Goal: Task Accomplishment & Management: Use online tool/utility

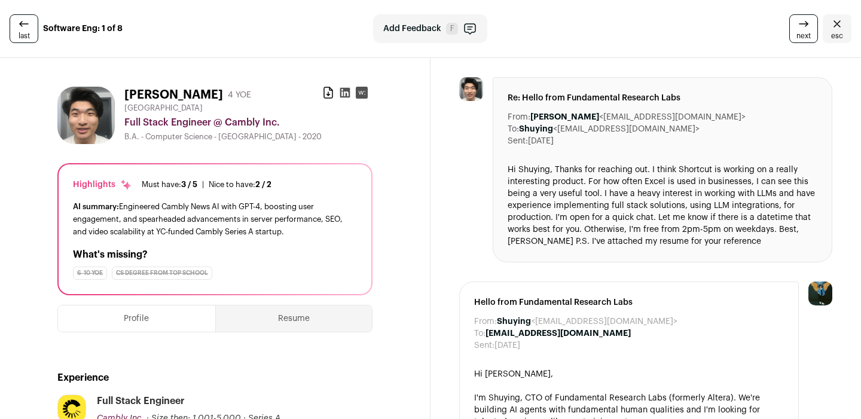
click at [339, 90] on icon at bounding box center [345, 93] width 12 height 12
click at [830, 26] on icon "Close" at bounding box center [837, 24] width 14 height 14
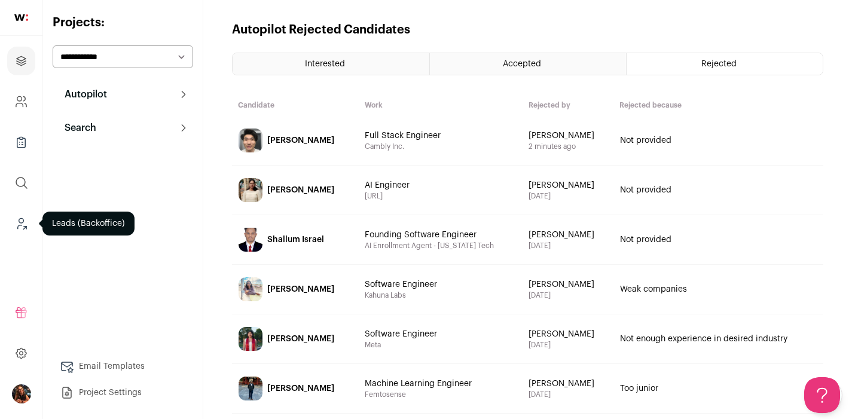
click at [21, 215] on link "Leads (Backoffice)" at bounding box center [21, 223] width 28 height 29
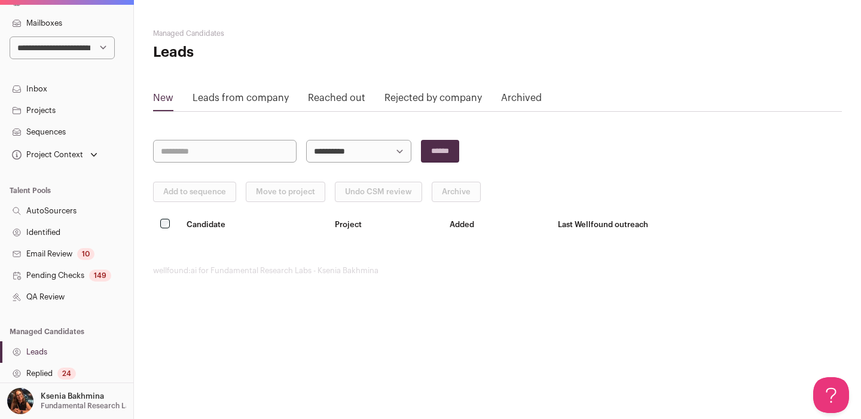
scroll to position [102, 0]
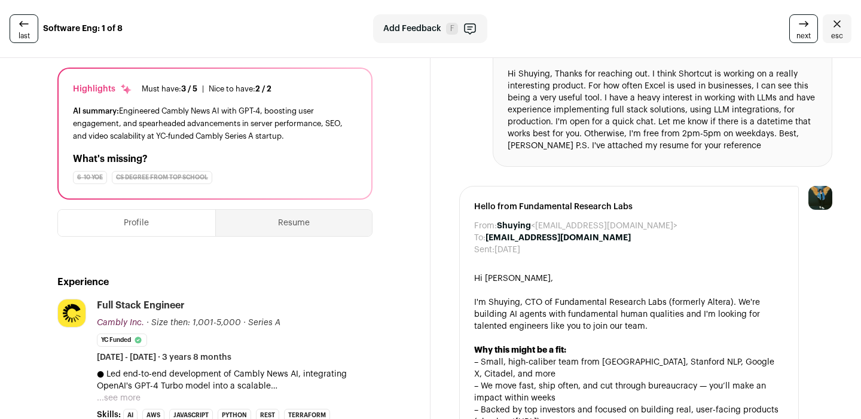
scroll to position [190, 0]
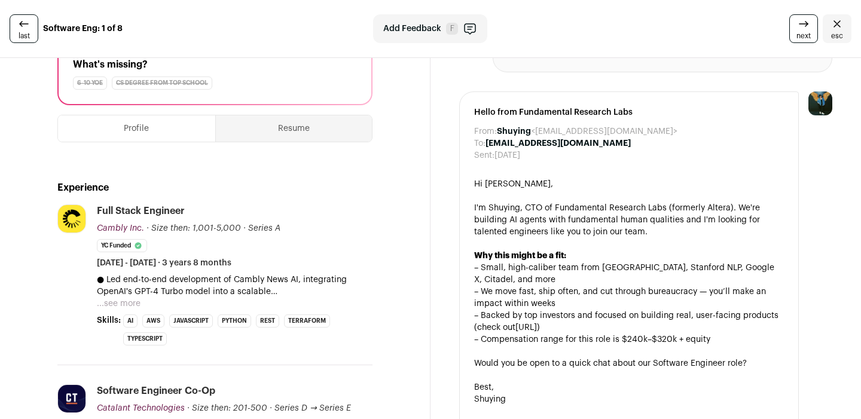
click at [120, 305] on button "...see more" at bounding box center [119, 304] width 44 height 12
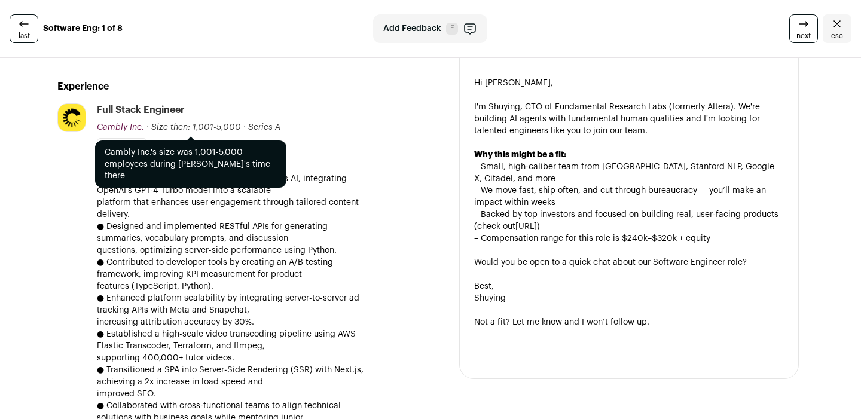
scroll to position [292, 0]
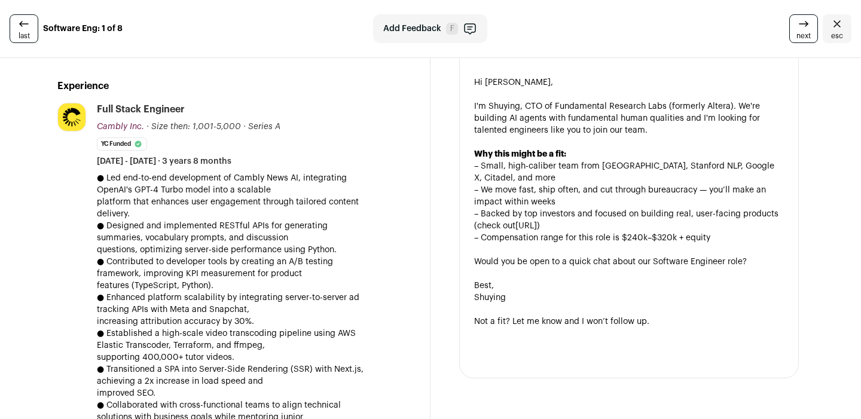
click at [830, 24] on icon "Close" at bounding box center [837, 24] width 14 height 14
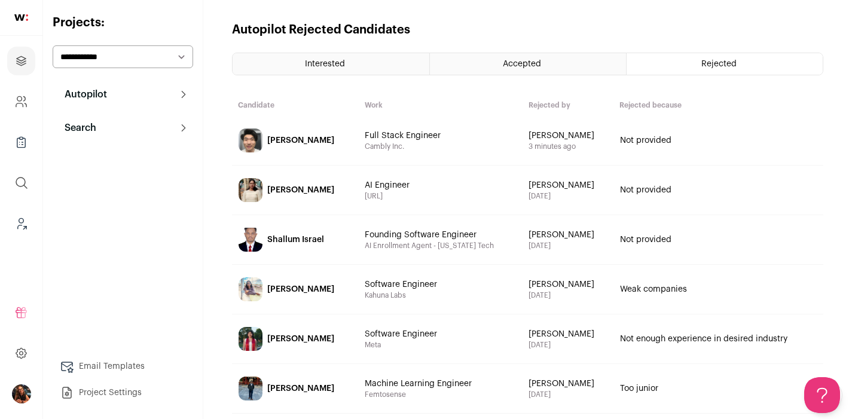
click at [75, 134] on p "Search" at bounding box center [76, 128] width 39 height 14
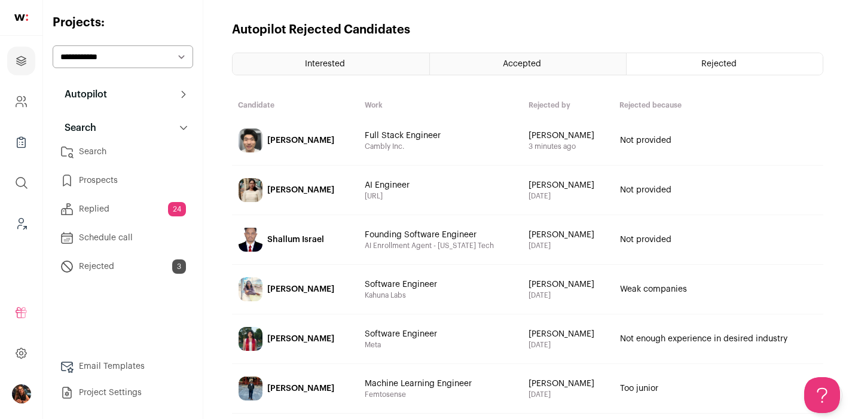
click at [97, 207] on link "Replied 24" at bounding box center [123, 209] width 140 height 24
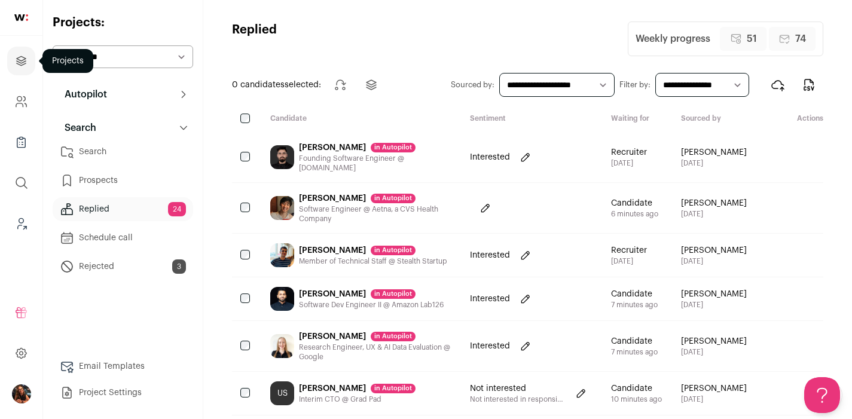
click at [20, 62] on icon "Projects" at bounding box center [21, 61] width 14 height 14
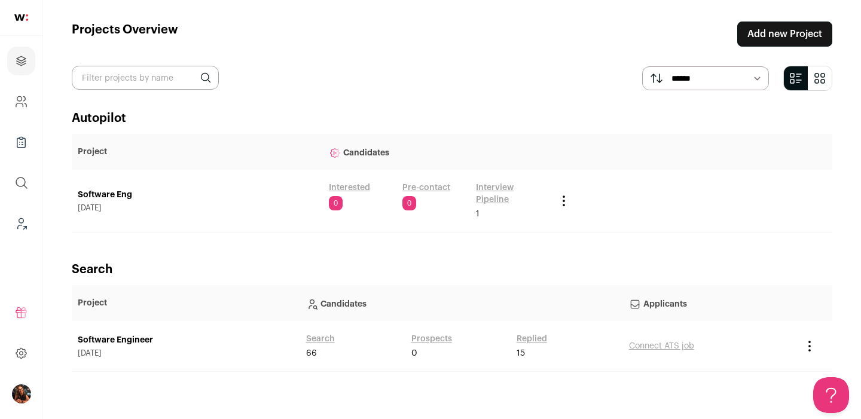
click at [528, 338] on link "Replied" at bounding box center [531, 339] width 30 height 12
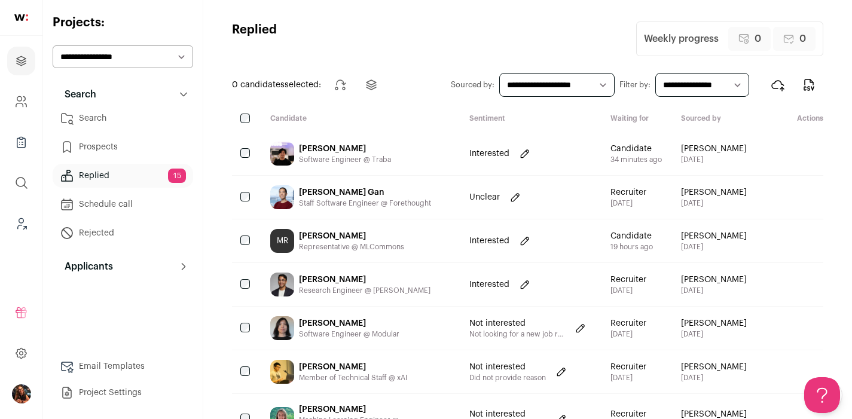
click at [329, 146] on div "[PERSON_NAME]" at bounding box center [345, 149] width 92 height 12
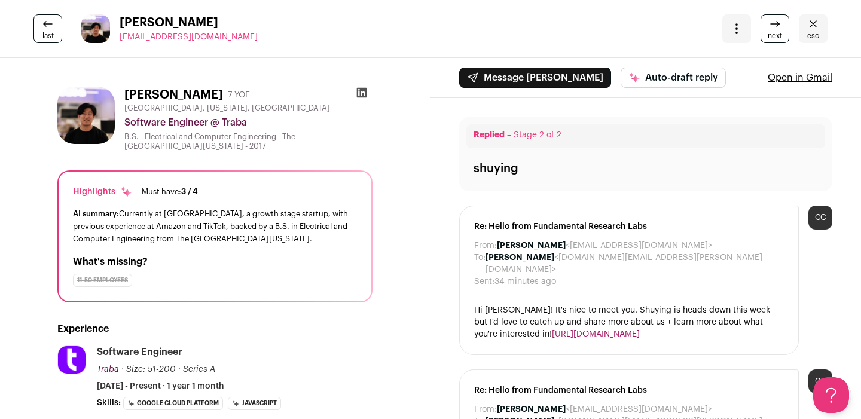
click at [807, 24] on icon "Close" at bounding box center [813, 24] width 14 height 14
click at [806, 25] on icon "Close" at bounding box center [813, 24] width 14 height 14
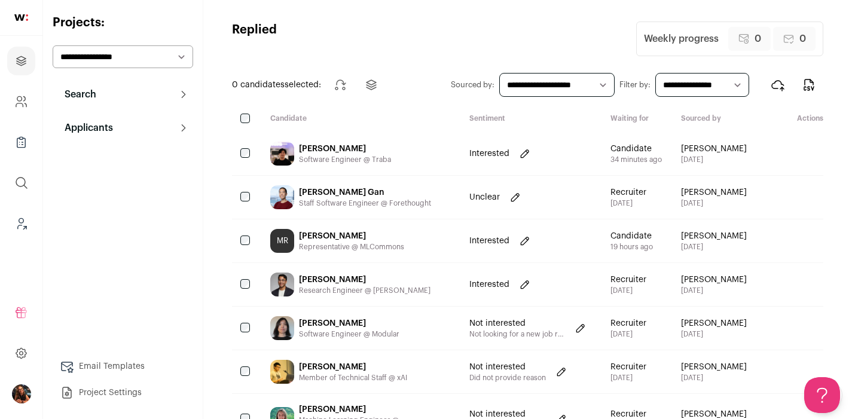
click at [322, 237] on div "[PERSON_NAME]" at bounding box center [351, 236] width 105 height 12
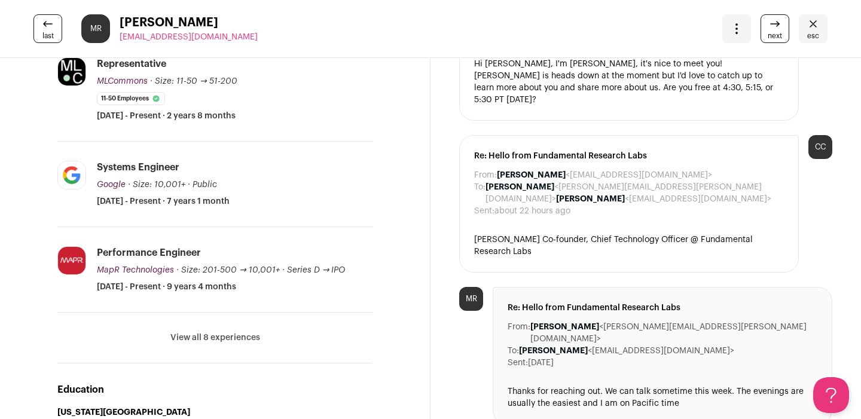
scroll to position [195, 0]
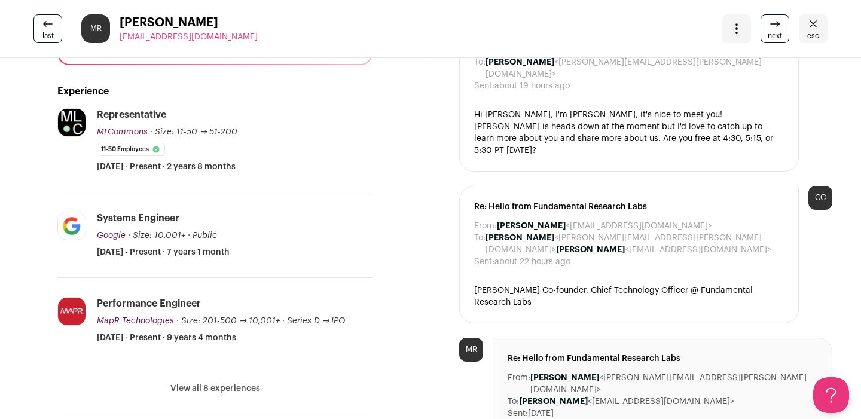
click at [806, 26] on icon "Close" at bounding box center [813, 24] width 14 height 14
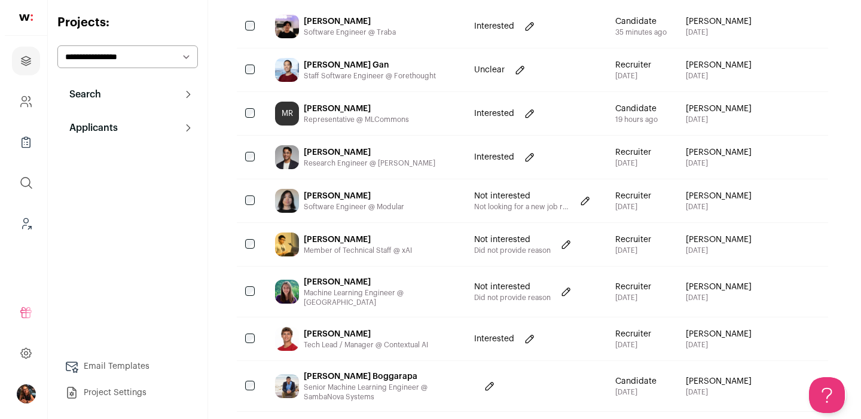
scroll to position [163, 0]
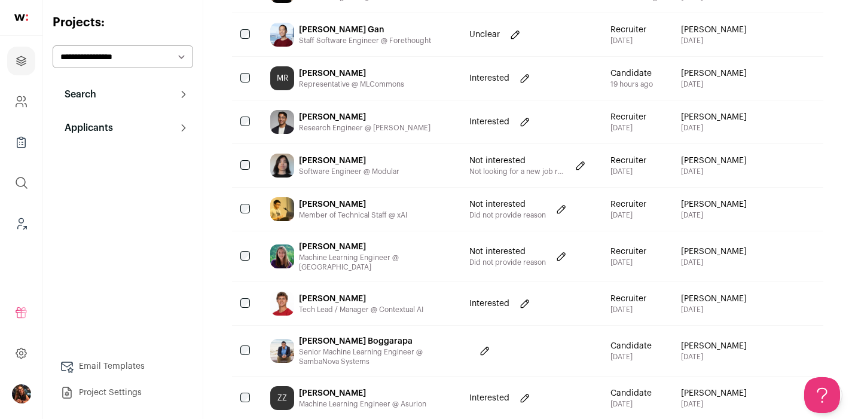
click at [325, 293] on div "[PERSON_NAME]" at bounding box center [361, 299] width 124 height 12
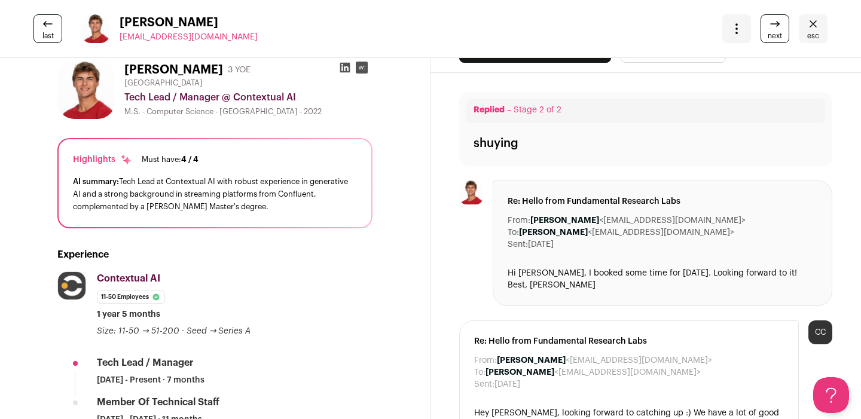
scroll to position [91, 0]
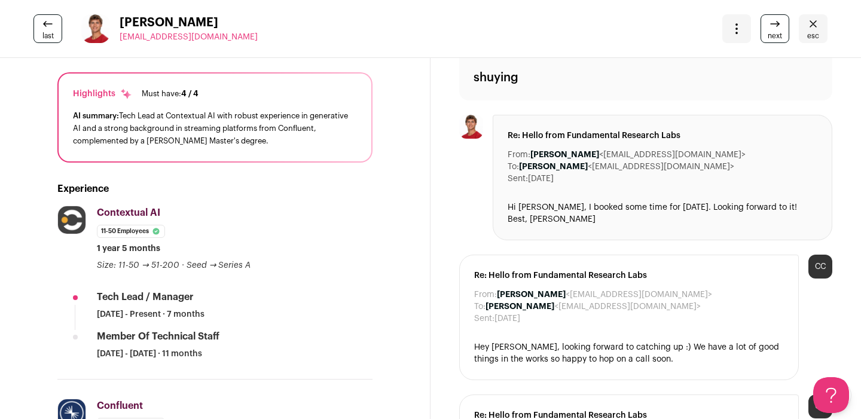
click at [810, 26] on icon "Close" at bounding box center [813, 24] width 14 height 14
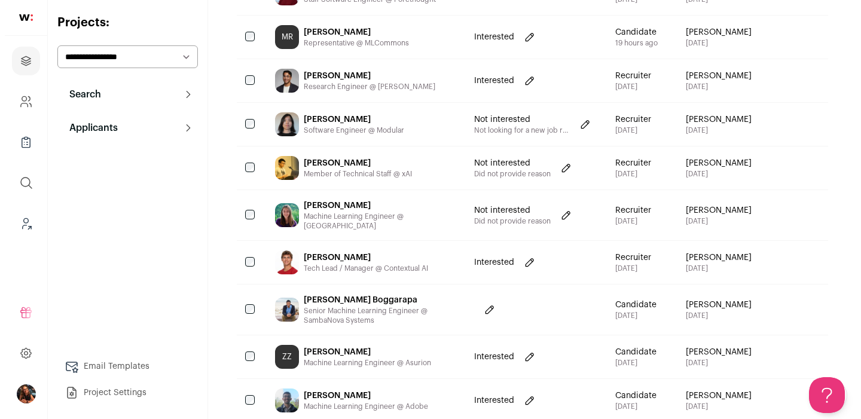
scroll to position [268, 0]
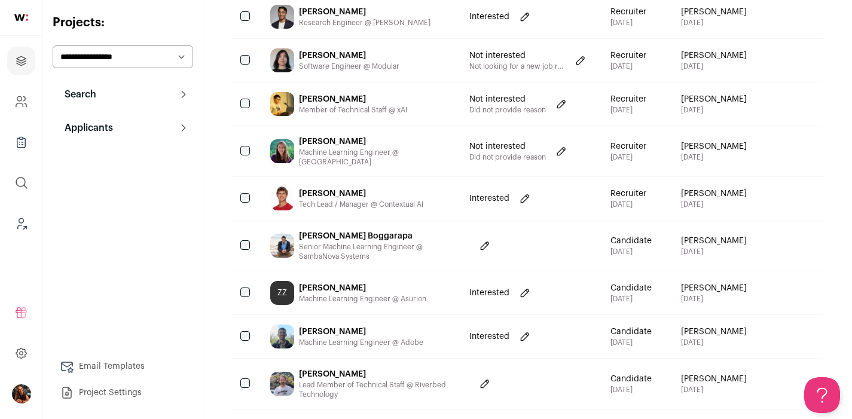
click at [331, 282] on div "[PERSON_NAME]" at bounding box center [362, 288] width 127 height 12
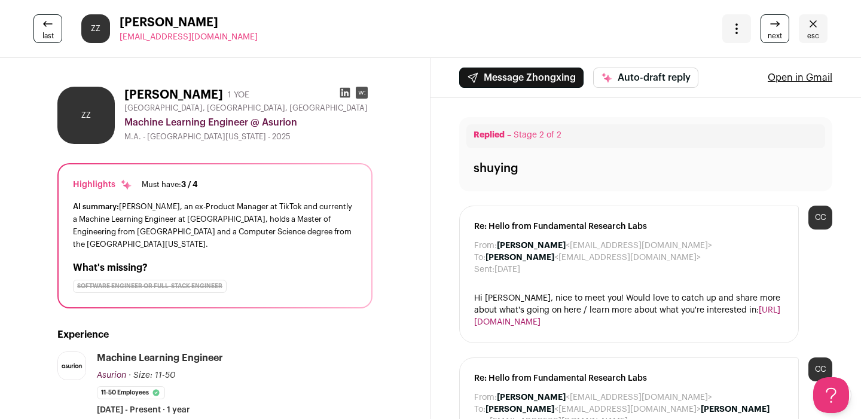
scroll to position [20, 0]
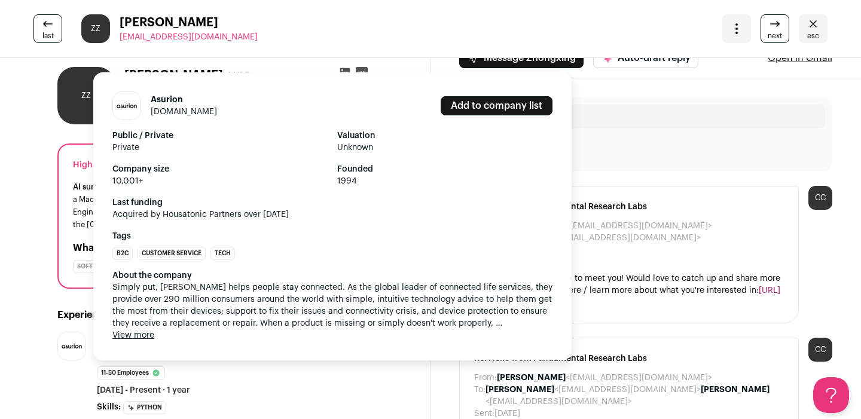
drag, startPoint x: 215, startPoint y: 286, endPoint x: 330, endPoint y: 335, distance: 125.6
click at [330, 335] on div "About the company Simply put, Asurion helps people stay connected. As the globa…" at bounding box center [332, 306] width 440 height 72
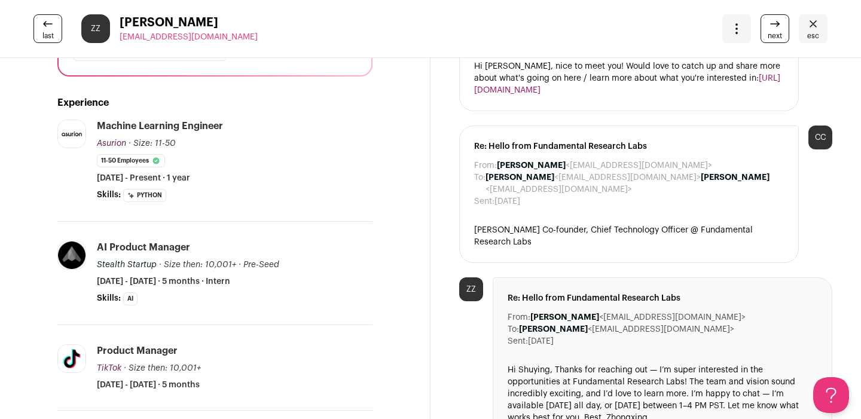
scroll to position [0, 0]
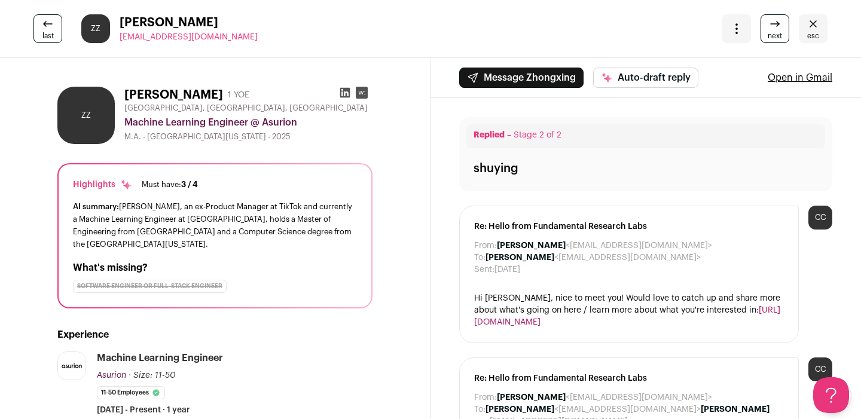
click at [806, 26] on icon "Close" at bounding box center [813, 24] width 14 height 14
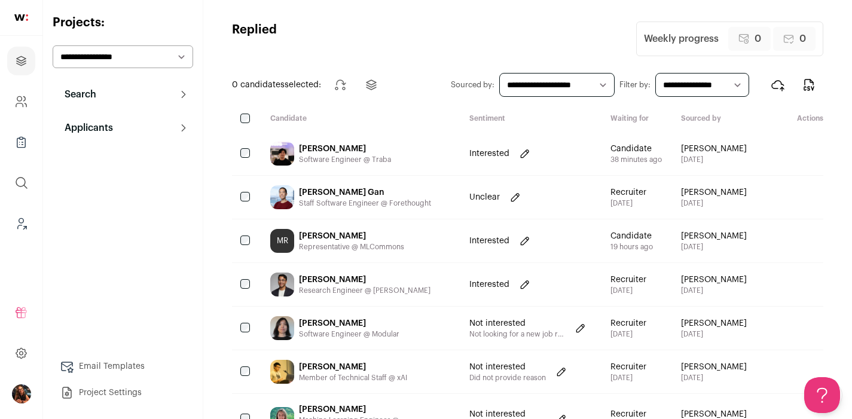
click at [338, 144] on div "[PERSON_NAME]" at bounding box center [345, 149] width 92 height 12
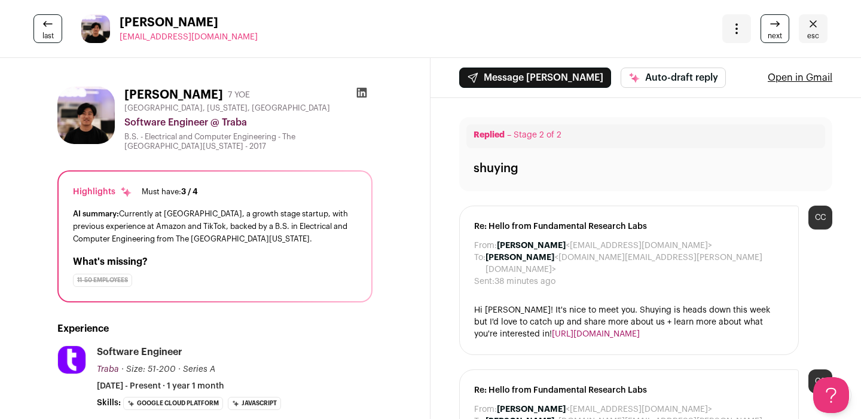
scroll to position [109, 0]
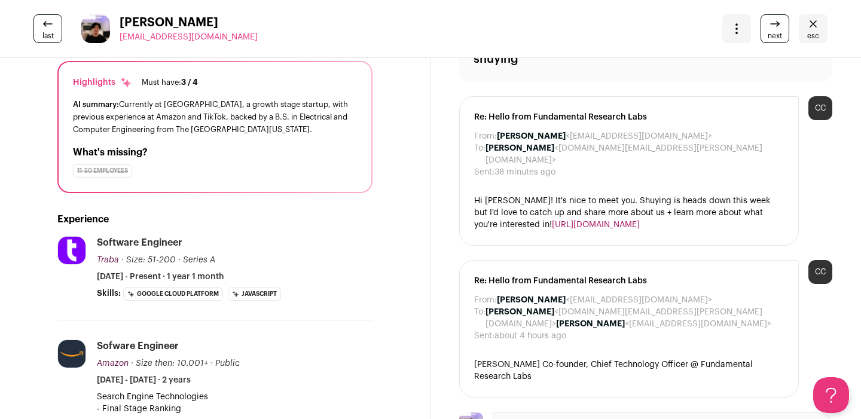
click at [806, 27] on icon "Close" at bounding box center [813, 24] width 14 height 14
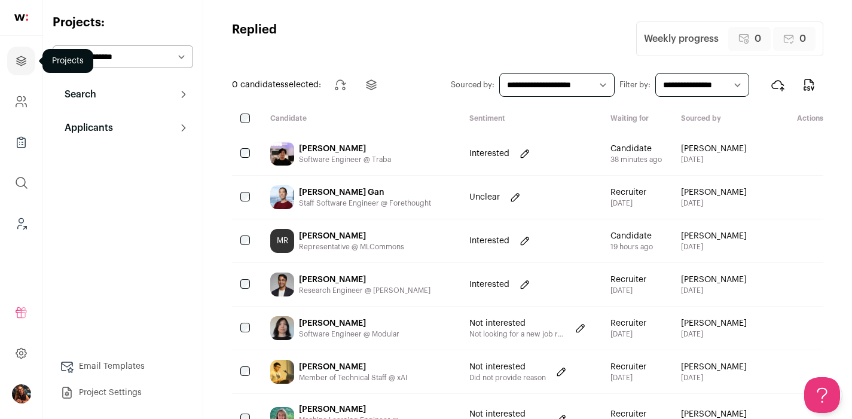
click at [13, 66] on link "Projects" at bounding box center [21, 61] width 28 height 29
click at [17, 54] on icon "Projects" at bounding box center [21, 61] width 14 height 14
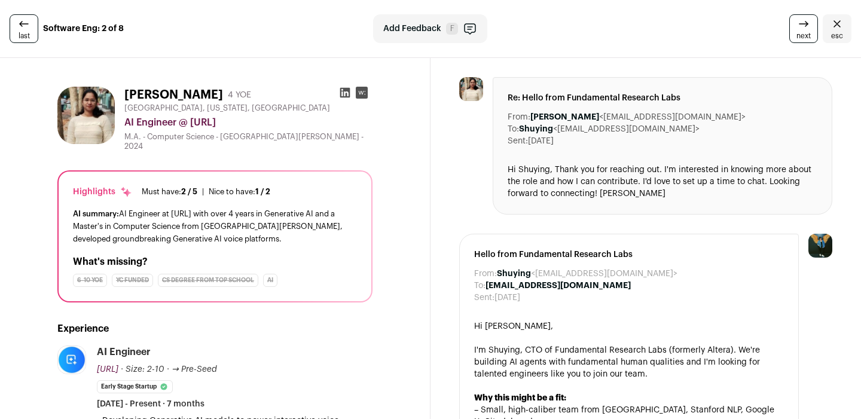
click at [831, 19] on icon "Close" at bounding box center [837, 24] width 14 height 14
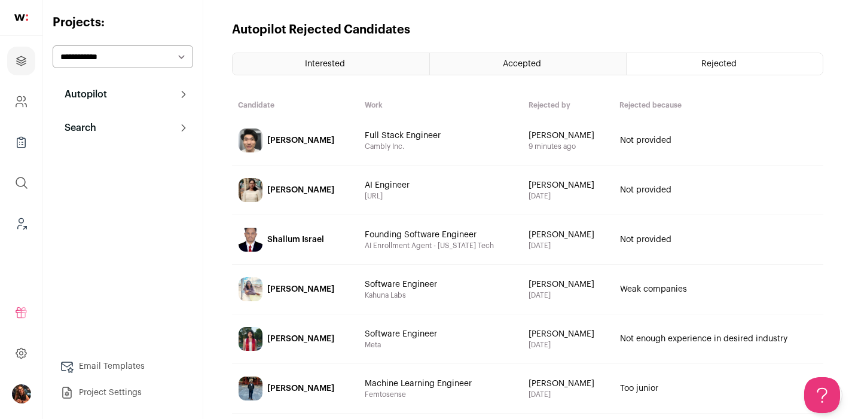
click at [303, 290] on div "Mahitha Sannala" at bounding box center [300, 289] width 67 height 12
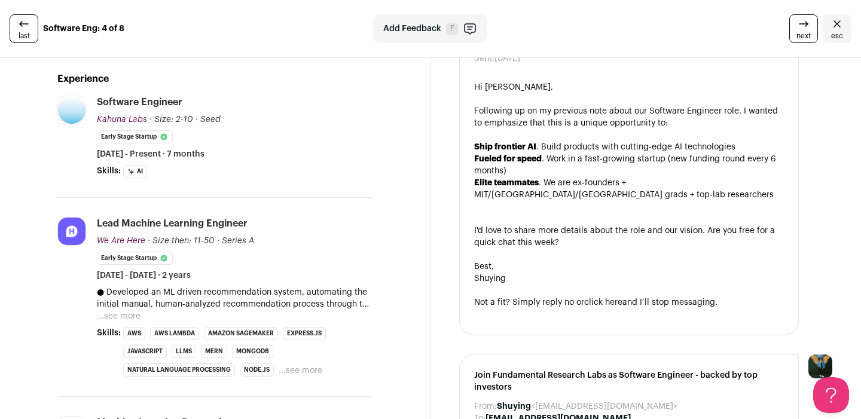
scroll to position [273, 0]
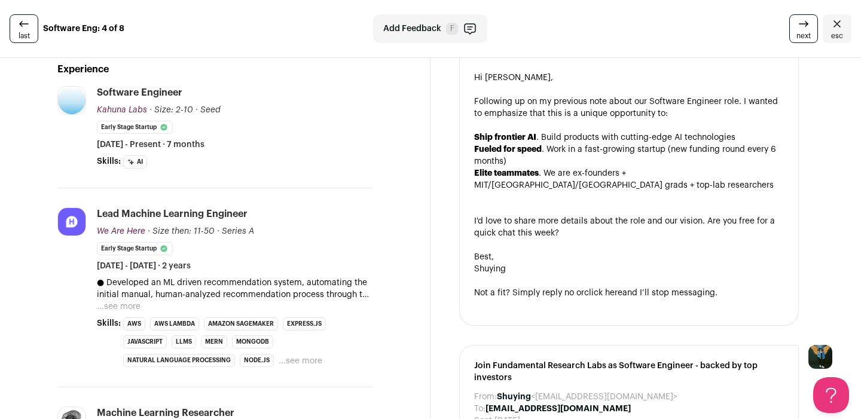
click at [109, 301] on button "...see more" at bounding box center [119, 307] width 44 height 12
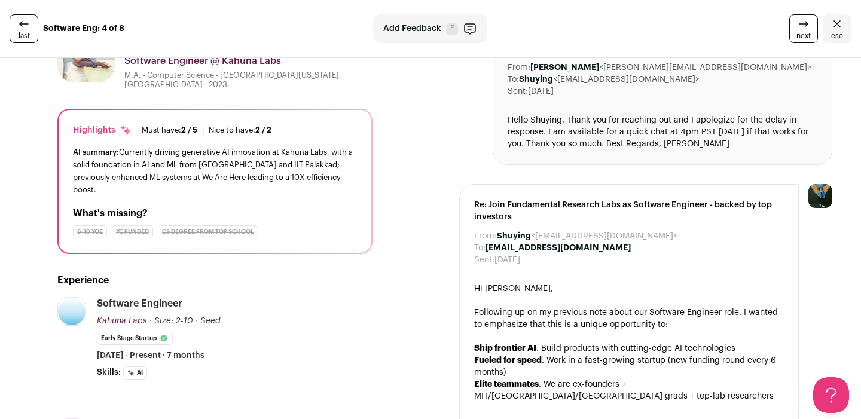
scroll to position [0, 0]
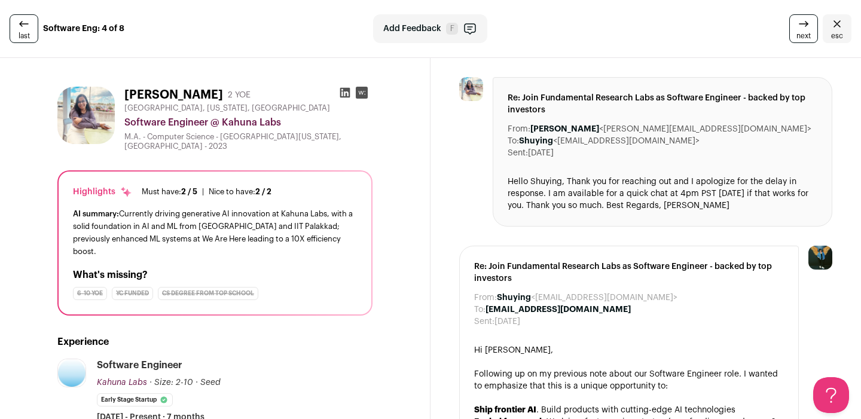
click at [830, 27] on icon "Close" at bounding box center [837, 24] width 14 height 14
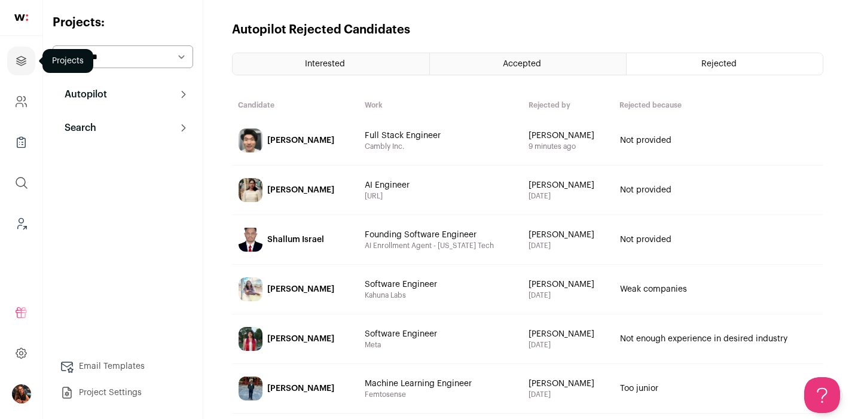
click at [22, 65] on icon "Projects" at bounding box center [21, 60] width 9 height 9
click at [103, 95] on p "Autopilot" at bounding box center [82, 94] width 50 height 14
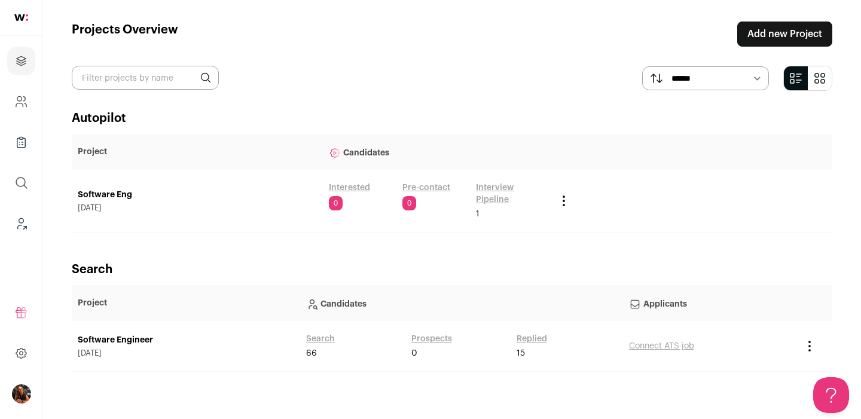
click at [97, 196] on link "Software Eng" at bounding box center [197, 195] width 239 height 12
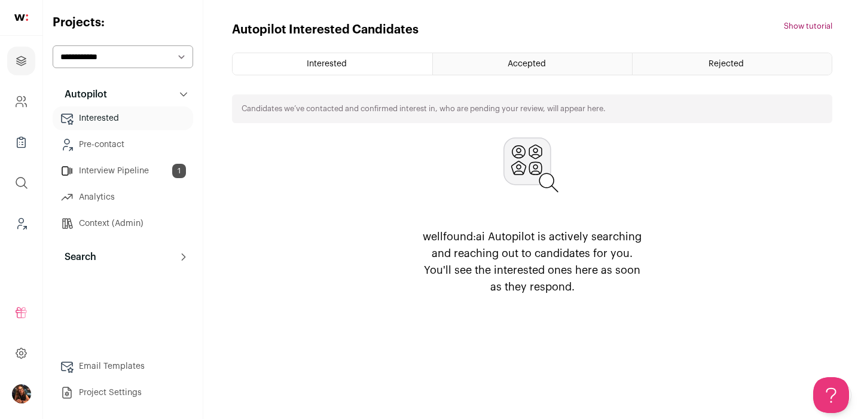
click at [85, 259] on p "Search" at bounding box center [76, 257] width 39 height 14
click at [79, 284] on link "Search" at bounding box center [123, 281] width 140 height 24
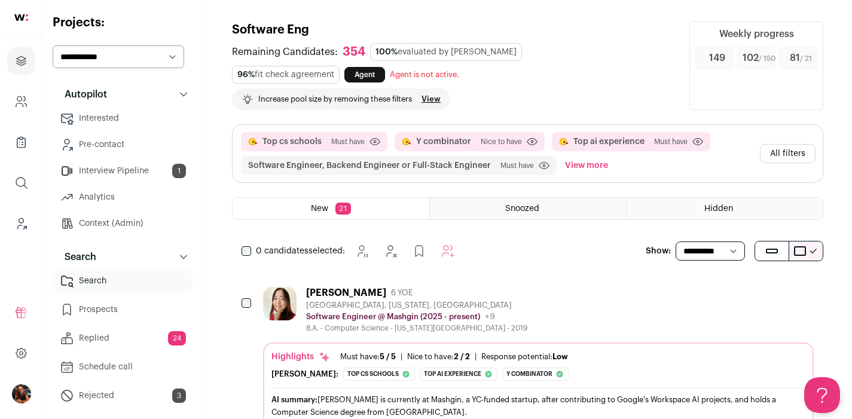
click at [792, 154] on button "All filters" at bounding box center [788, 153] width 56 height 19
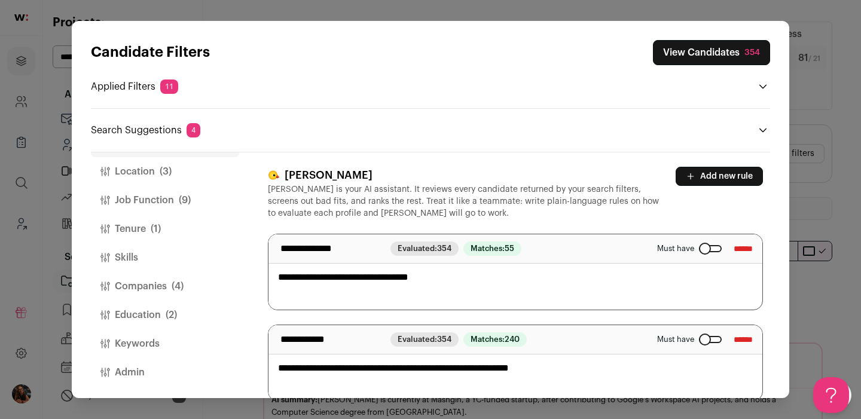
scroll to position [41, 0]
click at [138, 315] on button "Education (2)" at bounding box center [165, 312] width 148 height 29
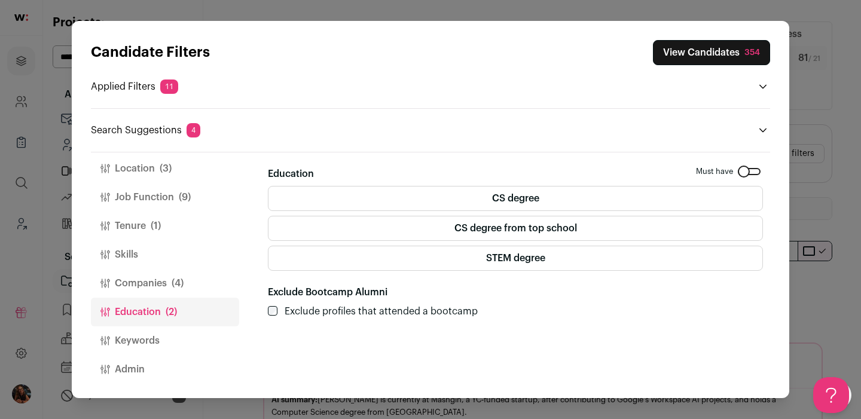
click at [141, 160] on button "Location (3)" at bounding box center [165, 168] width 148 height 29
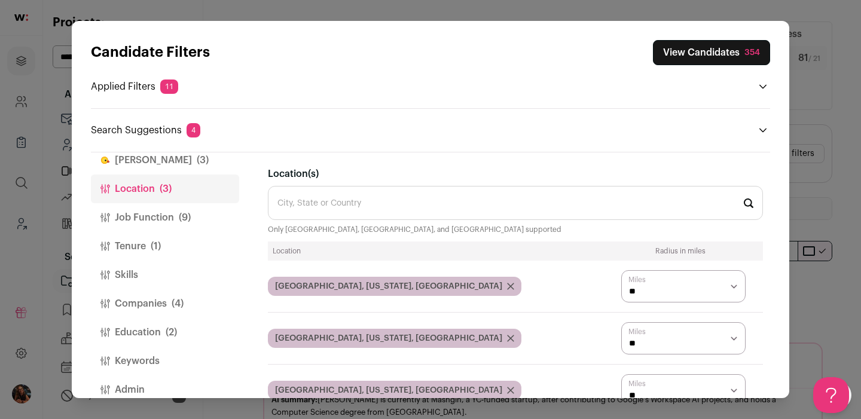
scroll to position [0, 0]
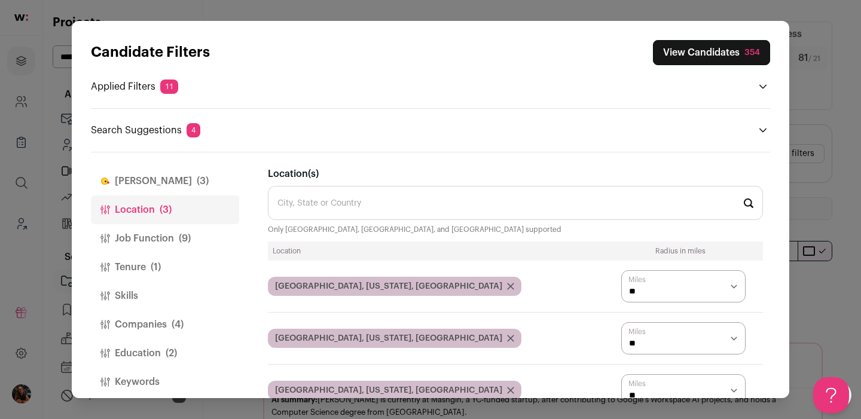
click at [141, 174] on button "Finch (3)" at bounding box center [165, 181] width 148 height 29
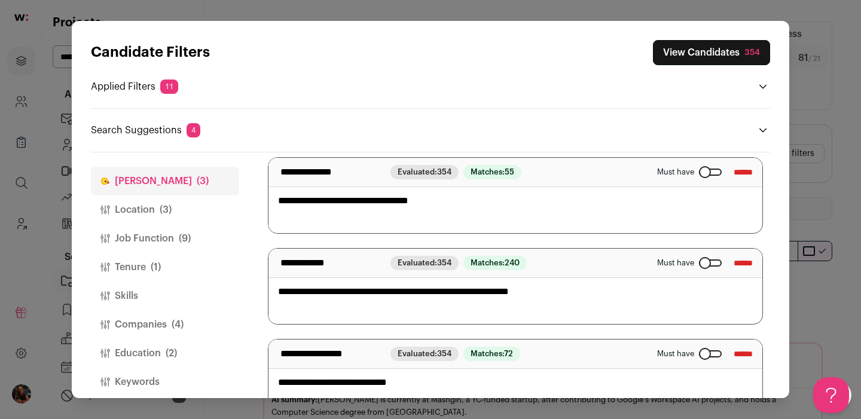
scroll to position [79, 0]
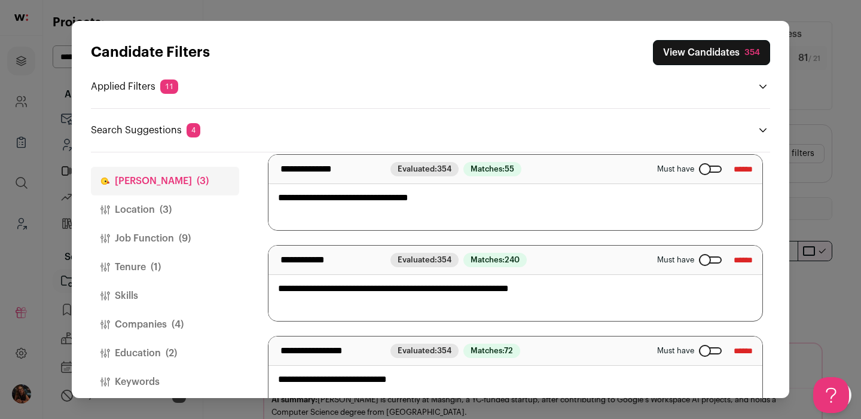
click at [676, 168] on label "Must have" at bounding box center [689, 169] width 65 height 10
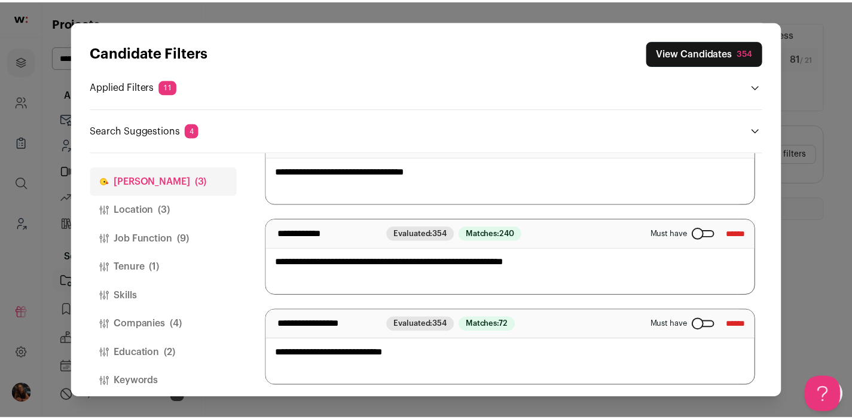
scroll to position [108, 0]
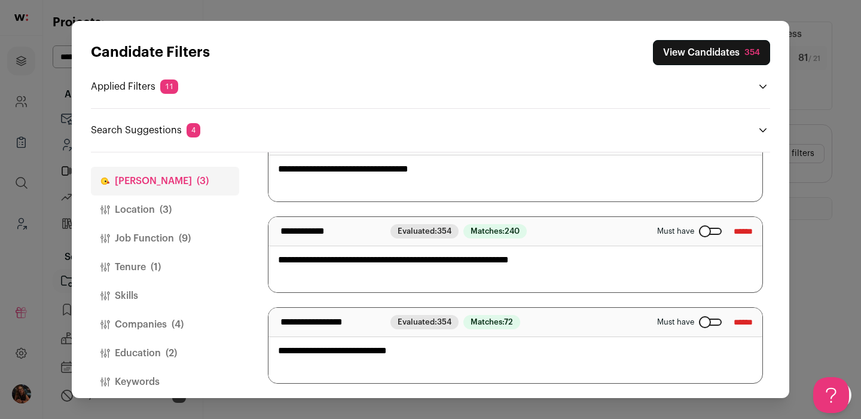
click at [136, 201] on button "Location (3)" at bounding box center [165, 209] width 148 height 29
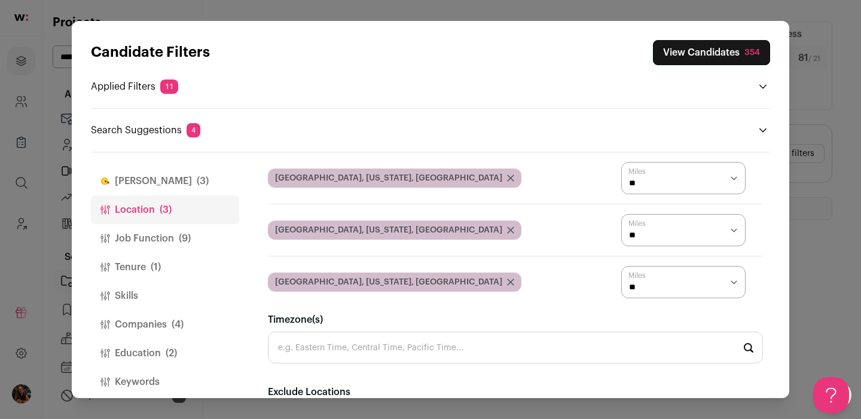
click at [129, 238] on button "Job Function (9)" at bounding box center [165, 238] width 148 height 29
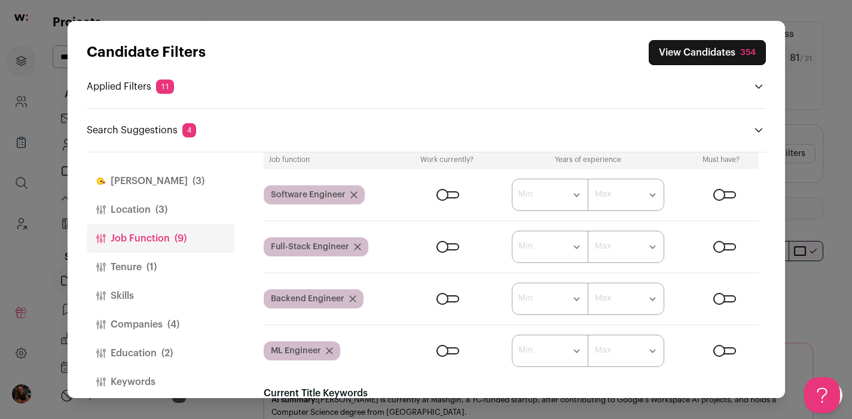
scroll to position [9, 0]
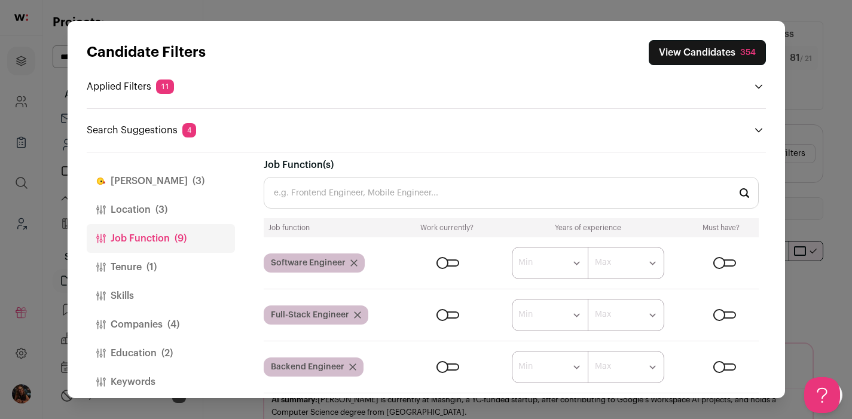
click at [124, 280] on button "Tenure (1)" at bounding box center [161, 267] width 148 height 29
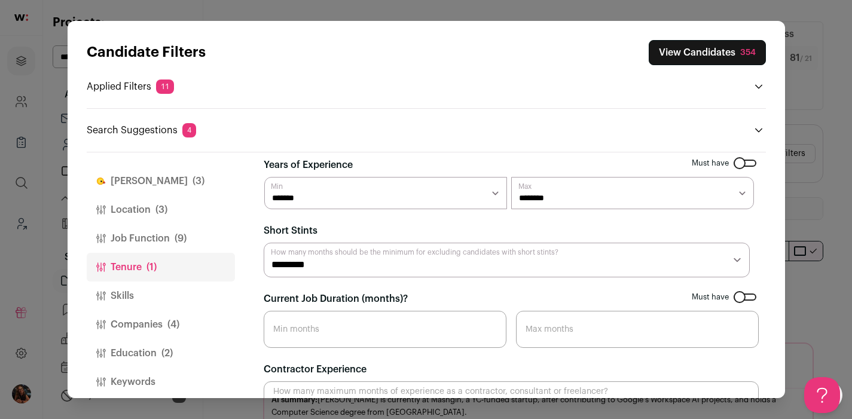
click at [326, 192] on select "******* ****** ******* ******* ******* ******* ******* ******* ******* *******" at bounding box center [385, 193] width 243 height 32
select select "*"
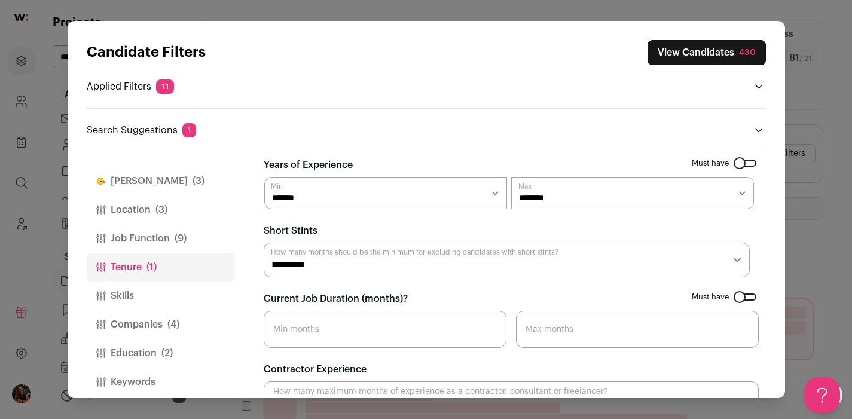
click at [138, 296] on button "Skills" at bounding box center [161, 295] width 148 height 29
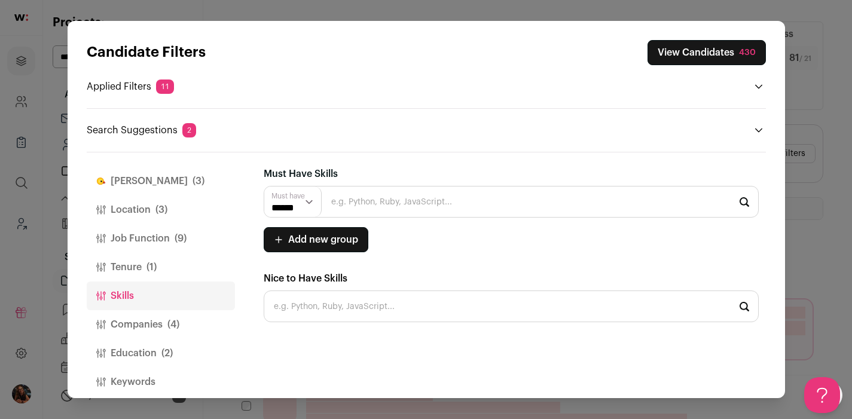
click at [136, 313] on button "Companies (4)" at bounding box center [161, 324] width 148 height 29
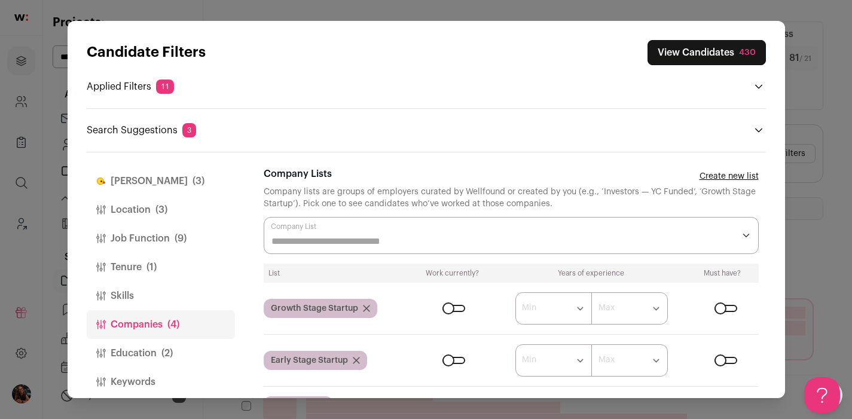
click at [124, 293] on button "Skills" at bounding box center [161, 295] width 148 height 29
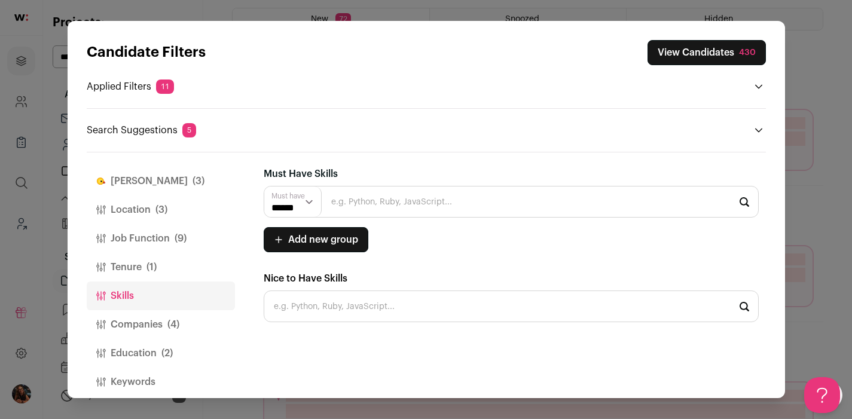
scroll to position [134, 0]
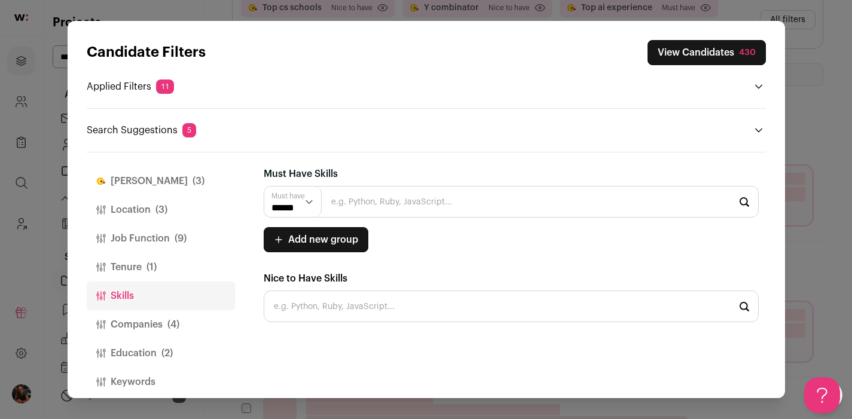
click at [133, 239] on button "Job Function (9)" at bounding box center [161, 238] width 148 height 29
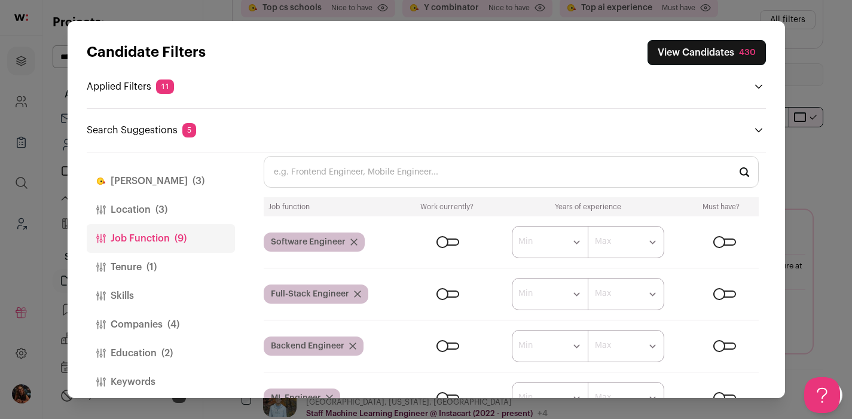
scroll to position [0, 0]
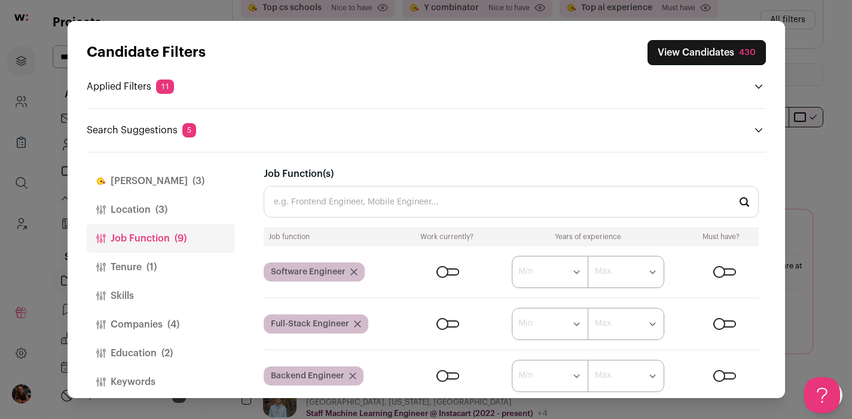
click at [316, 205] on input "Job Function(s)" at bounding box center [511, 202] width 495 height 32
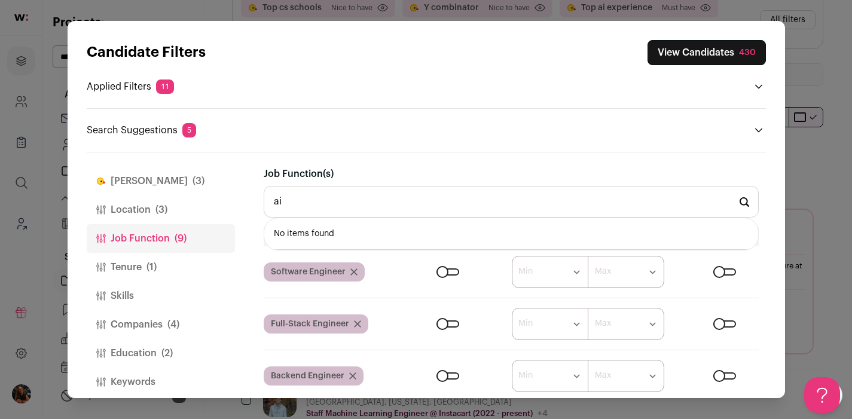
type input "a"
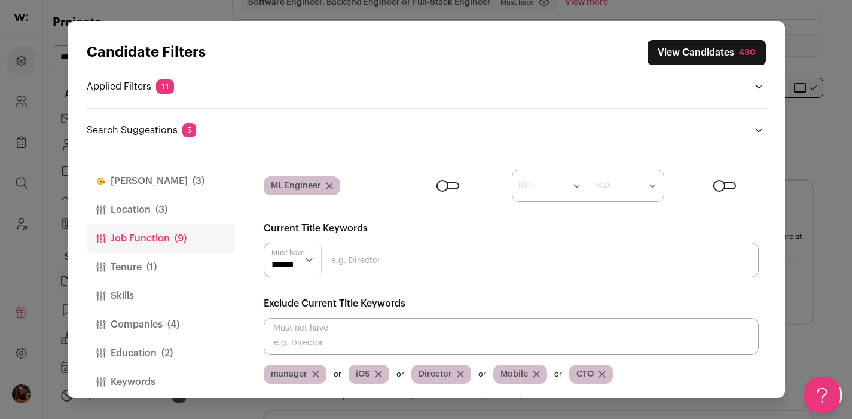
scroll to position [244, 0]
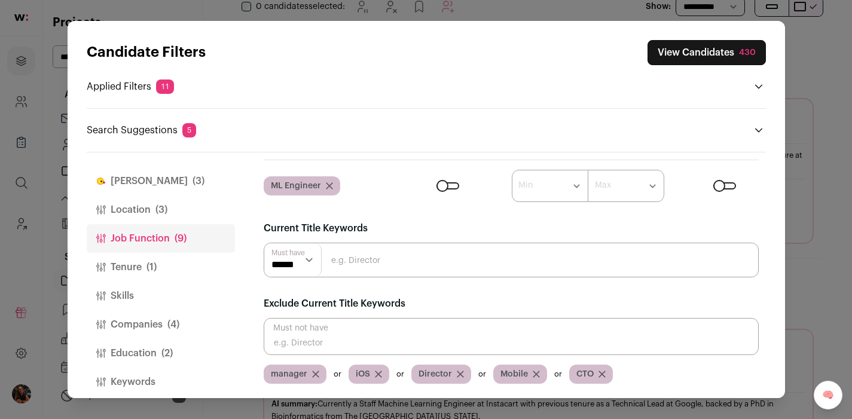
click at [145, 267] on button "Tenure (1)" at bounding box center [161, 267] width 148 height 29
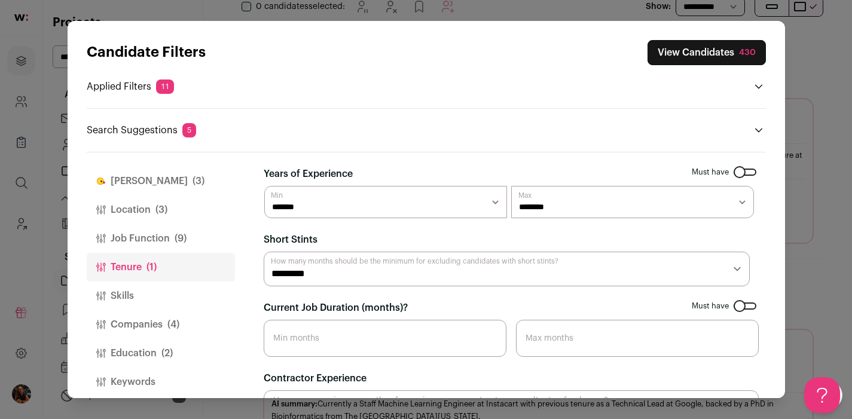
scroll to position [0, 0]
click at [133, 299] on button "Skills" at bounding box center [161, 295] width 148 height 29
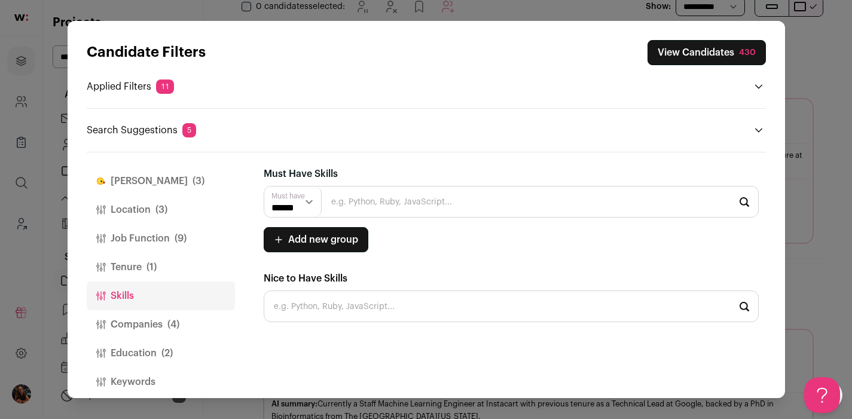
click at [139, 327] on button "Companies (4)" at bounding box center [161, 324] width 148 height 29
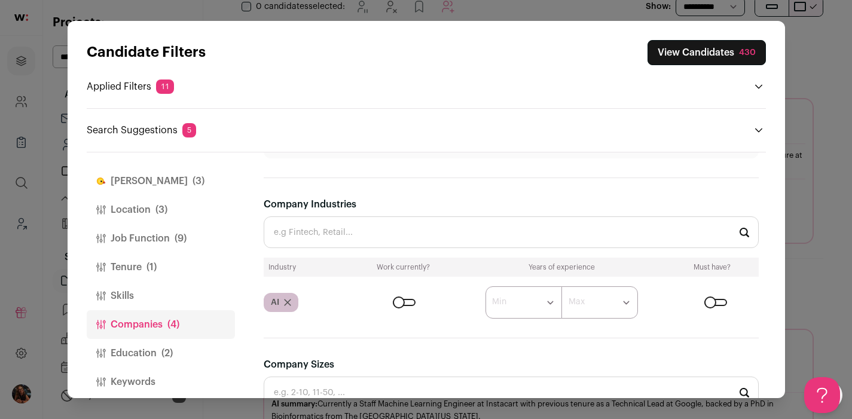
scroll to position [410, 0]
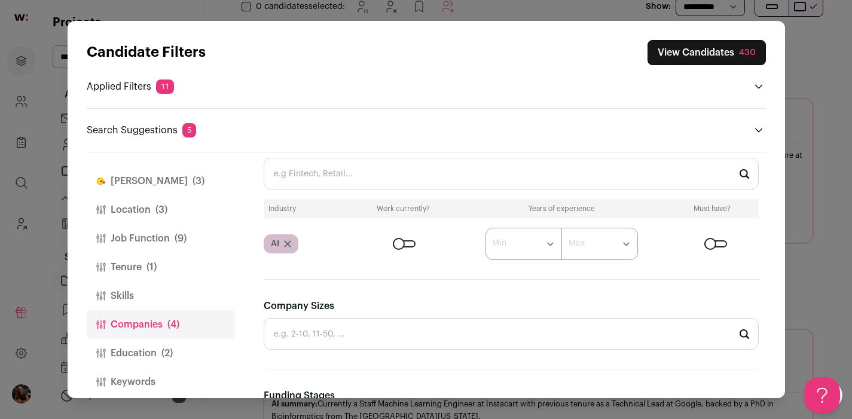
click at [717, 240] on label "Close modal via background" at bounding box center [712, 243] width 27 height 7
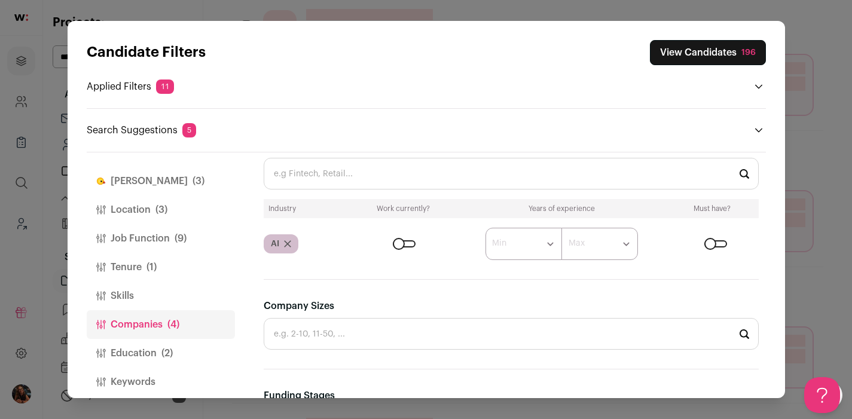
scroll to position [649, 0]
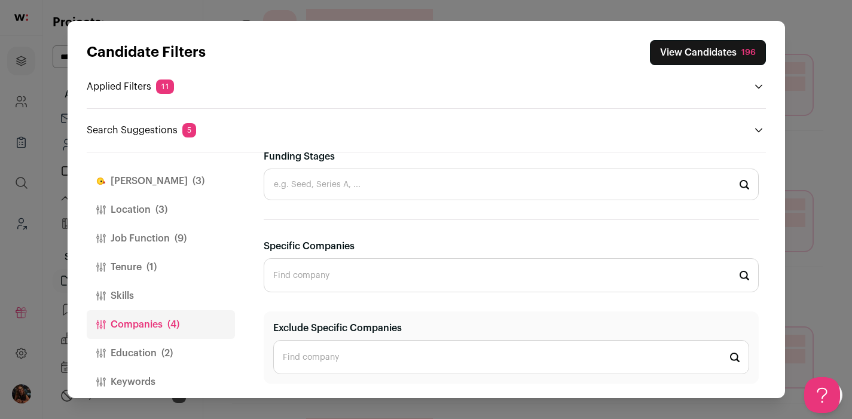
click at [694, 45] on button "View Candidates 196" at bounding box center [708, 52] width 116 height 25
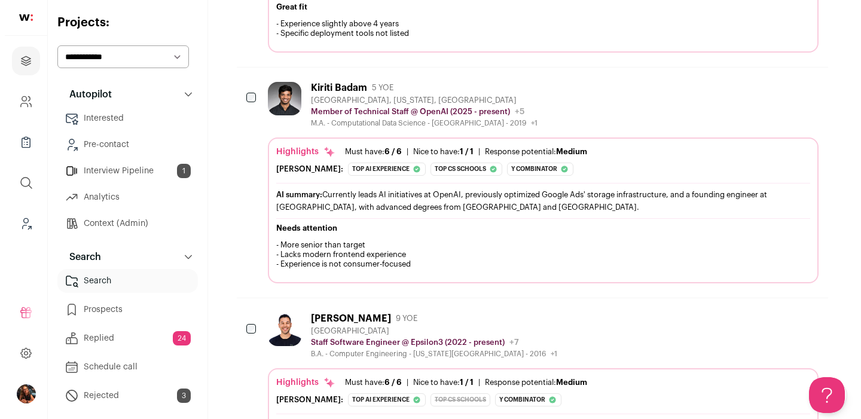
scroll to position [1137, 0]
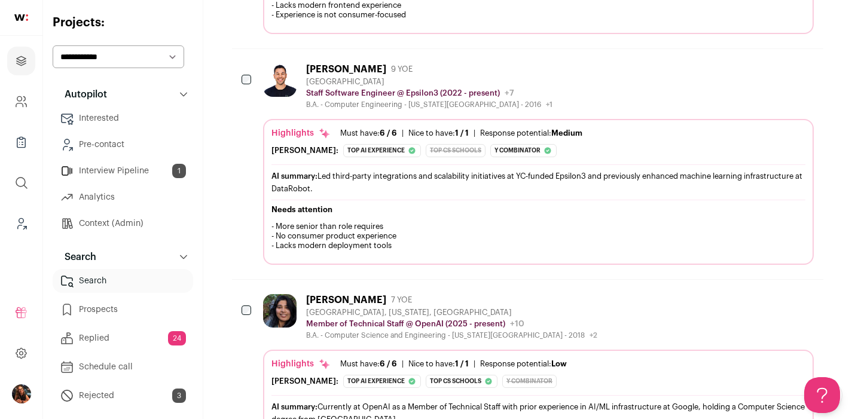
click at [281, 81] on img at bounding box center [279, 79] width 33 height 33
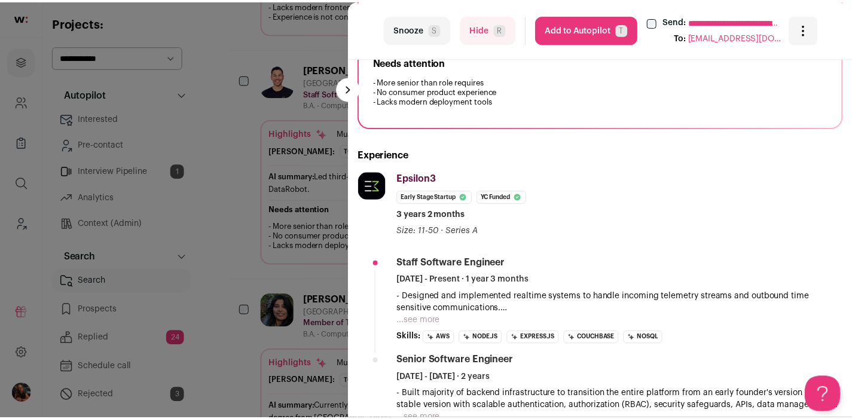
scroll to position [198, 0]
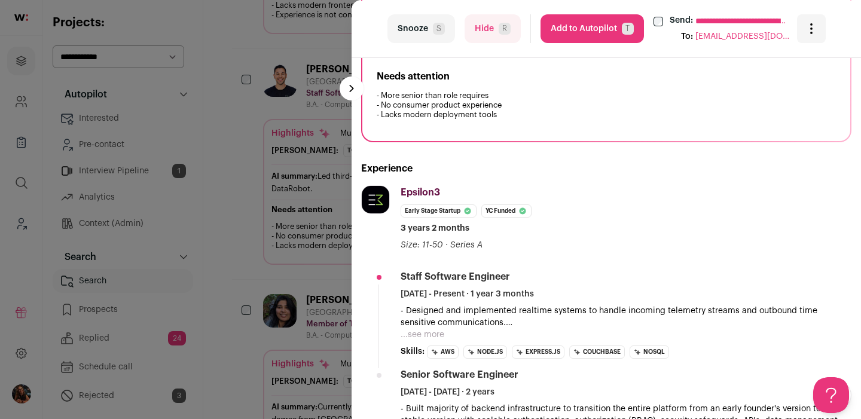
click at [267, 251] on div "**********" at bounding box center [430, 209] width 861 height 419
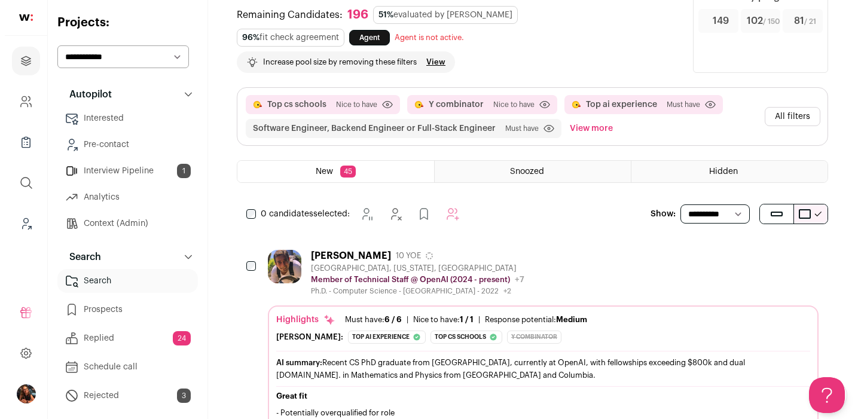
scroll to position [0, 0]
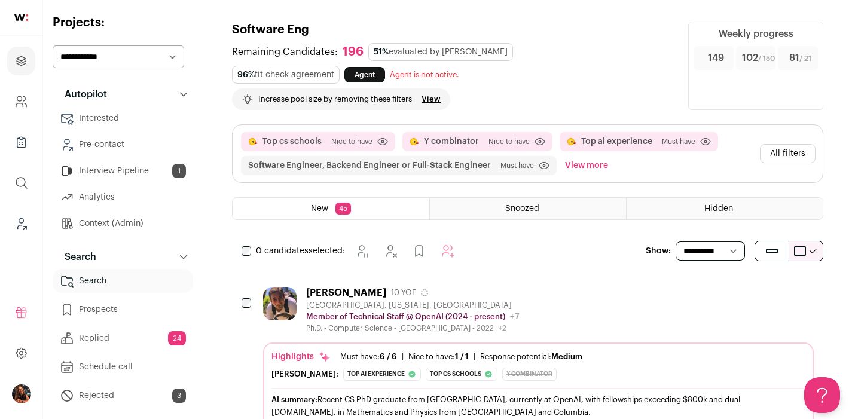
click at [787, 151] on button "All filters" at bounding box center [788, 153] width 56 height 19
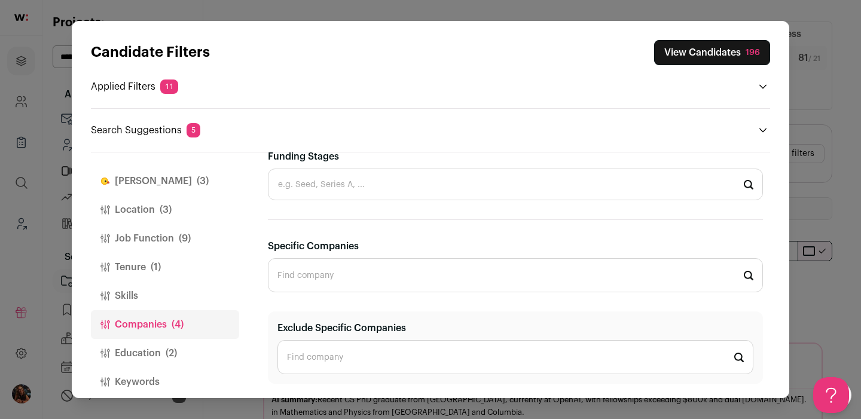
click at [143, 213] on button "Location (3)" at bounding box center [165, 209] width 148 height 29
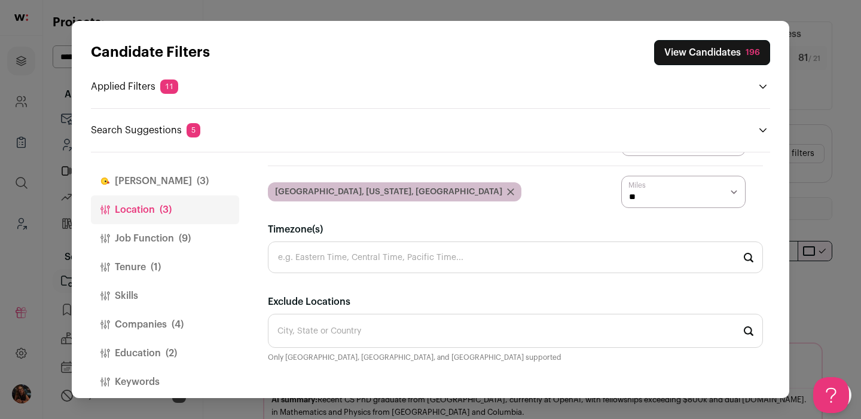
click at [145, 237] on button "Job Function (9)" at bounding box center [165, 238] width 148 height 29
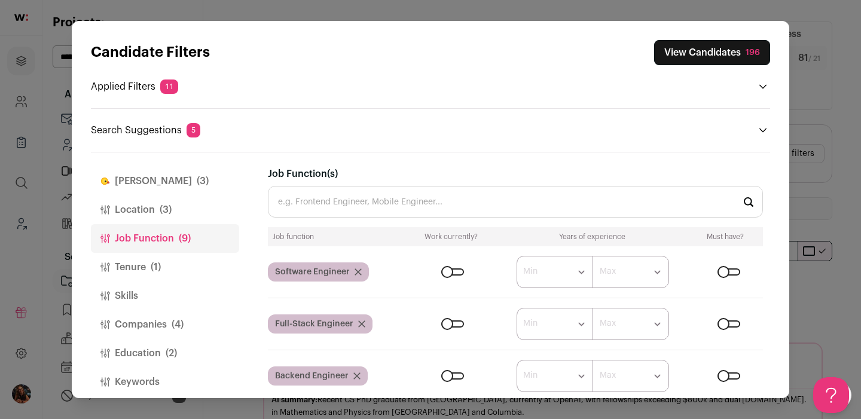
click at [151, 261] on span "(1)" at bounding box center [156, 267] width 10 height 14
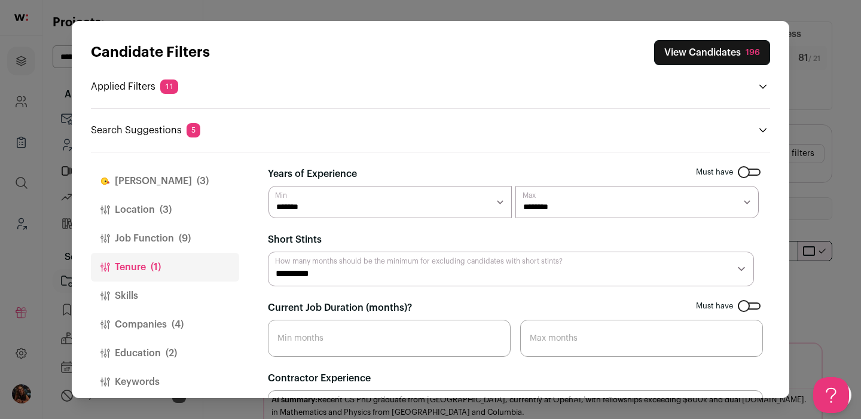
click at [563, 206] on select "******* ******* ******* ******* ******** ******** ******** ******** ******** **…" at bounding box center [636, 202] width 243 height 32
select select "*"
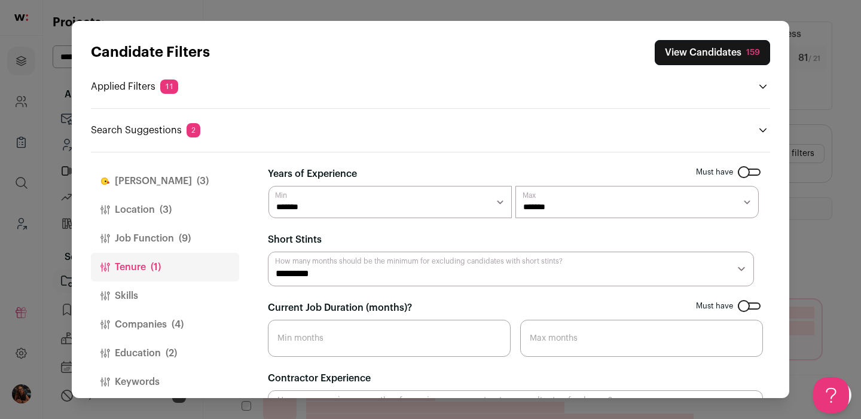
click at [702, 53] on button "View Candidates 159" at bounding box center [711, 52] width 115 height 25
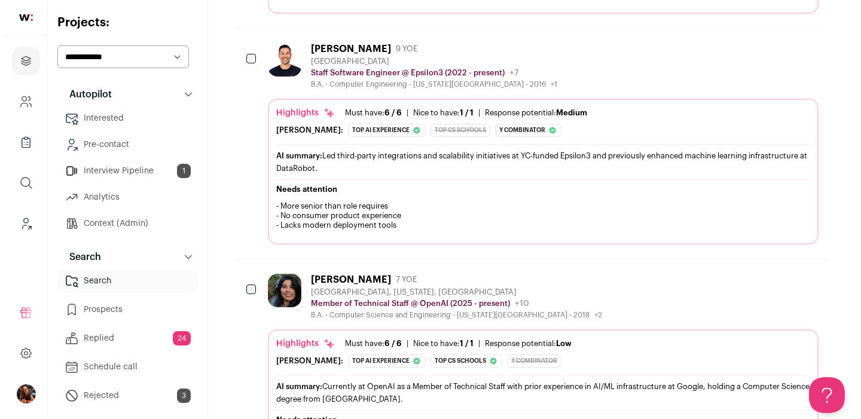
scroll to position [1809, 0]
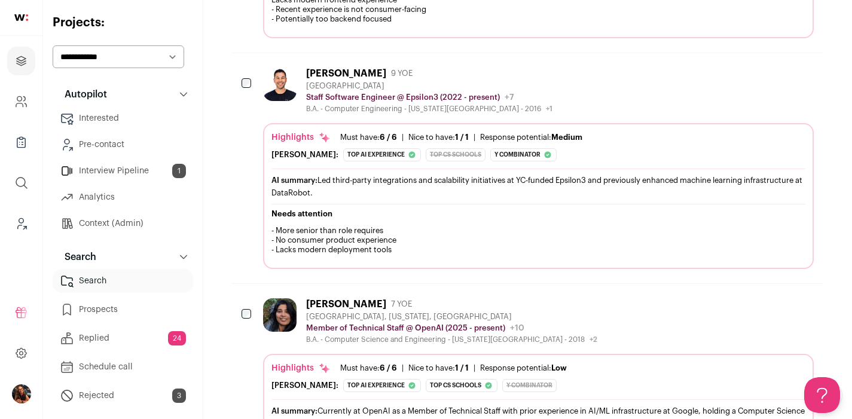
click at [351, 74] on div "Gianni Saporiti" at bounding box center [346, 74] width 80 height 12
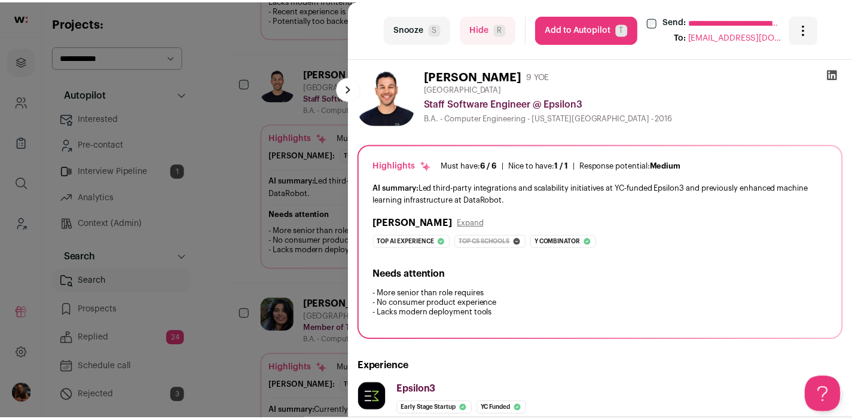
scroll to position [229, 0]
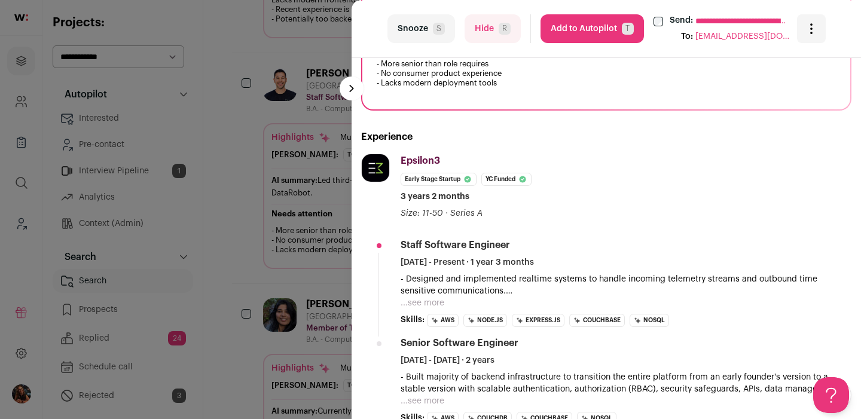
click at [222, 204] on div "**********" at bounding box center [430, 209] width 861 height 419
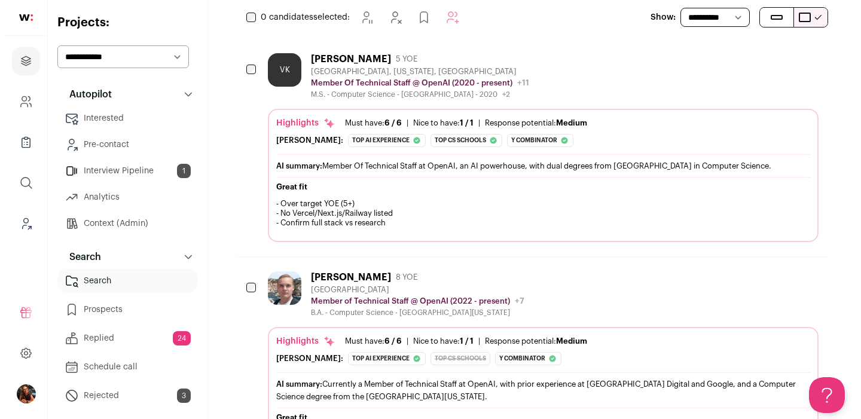
scroll to position [0, 0]
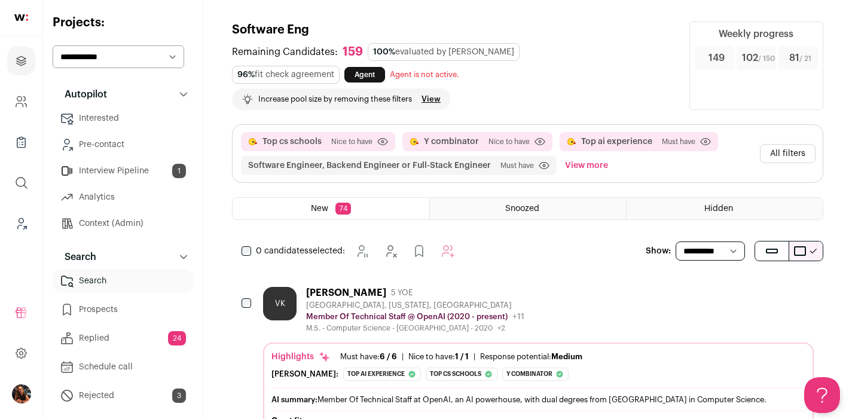
click at [789, 151] on button "All filters" at bounding box center [788, 153] width 56 height 19
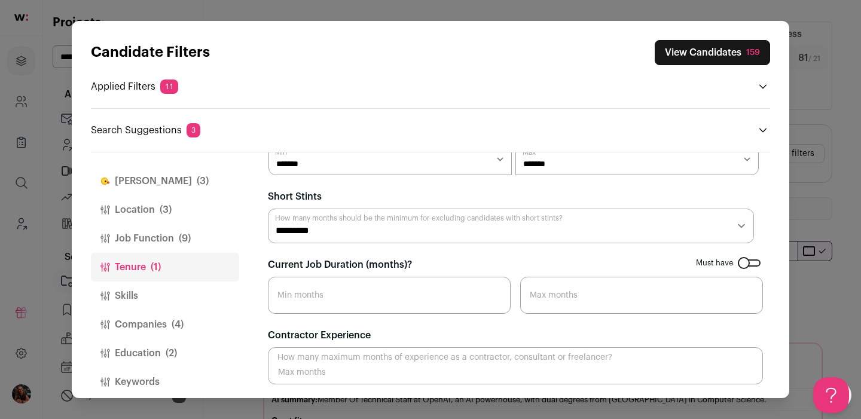
scroll to position [44, 0]
click at [128, 293] on button "Skills" at bounding box center [165, 295] width 148 height 29
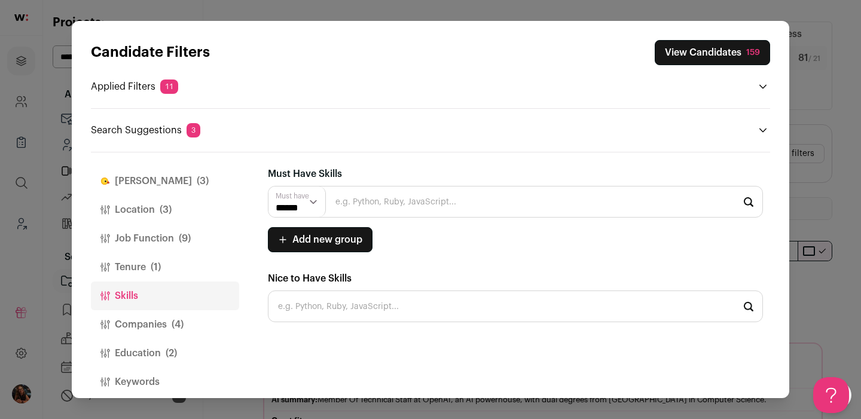
click at [127, 326] on button "Companies (4)" at bounding box center [165, 324] width 148 height 29
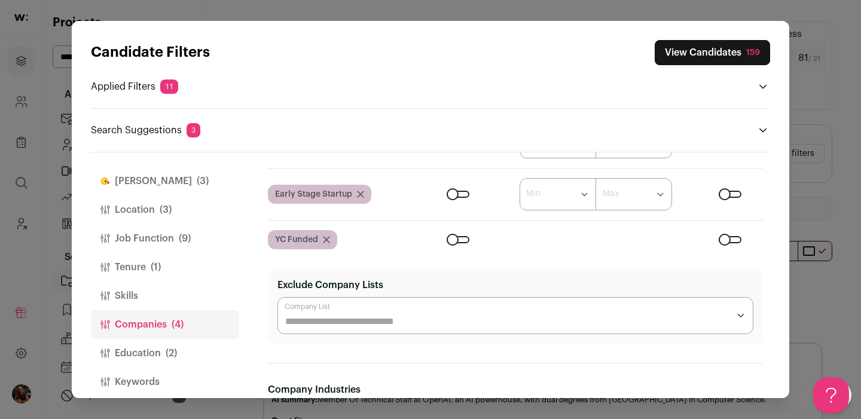
scroll to position [323, 0]
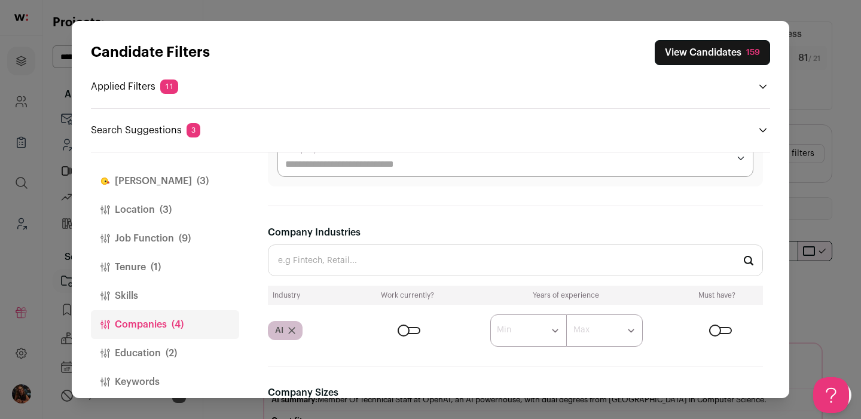
click at [142, 180] on button "Finch (3)" at bounding box center [165, 181] width 148 height 29
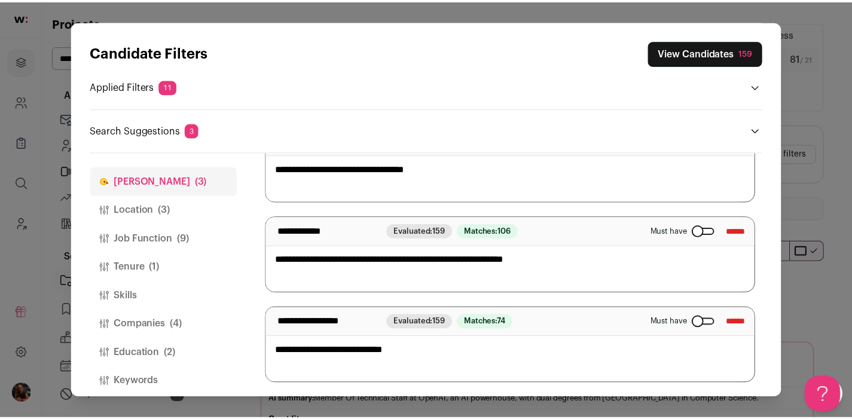
scroll to position [108, 0]
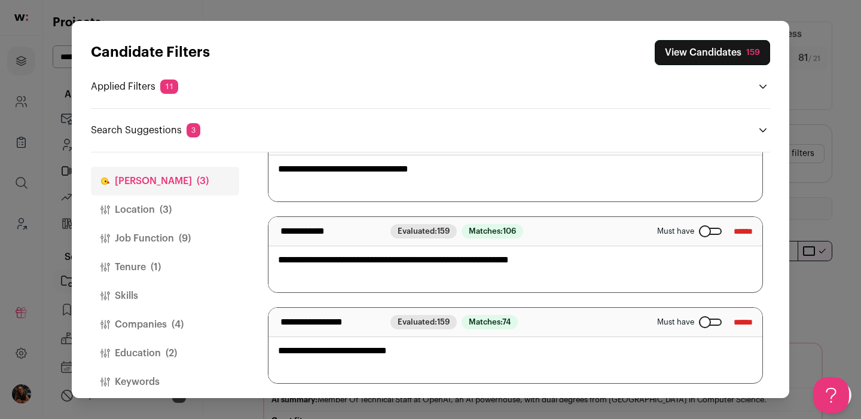
drag, startPoint x: 439, startPoint y: 360, endPoint x: 375, endPoint y: 345, distance: 65.7
click at [371, 349] on textarea "**********" at bounding box center [510, 345] width 485 height 75
type textarea "**********"
click at [708, 56] on button "View Candidates 159" at bounding box center [711, 52] width 115 height 25
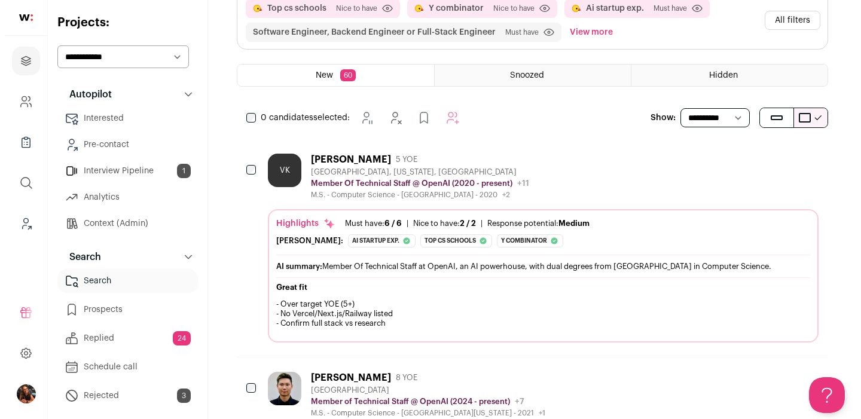
scroll to position [0, 0]
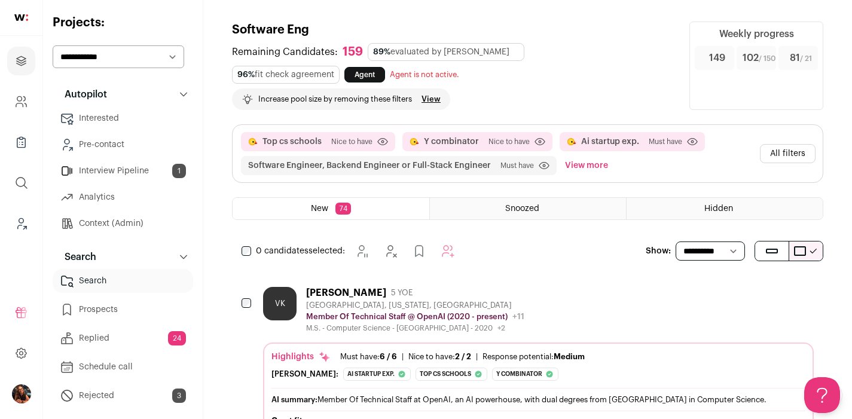
click at [783, 154] on button "All filters" at bounding box center [788, 153] width 56 height 19
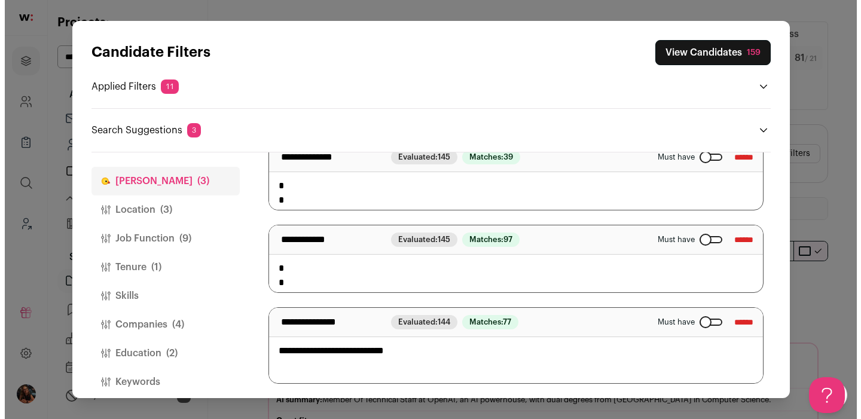
scroll to position [108, 0]
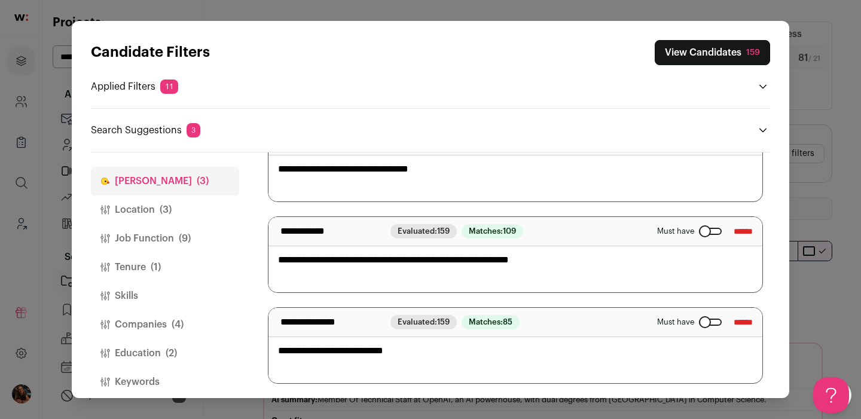
click at [143, 319] on button "Companies (4)" at bounding box center [165, 324] width 148 height 29
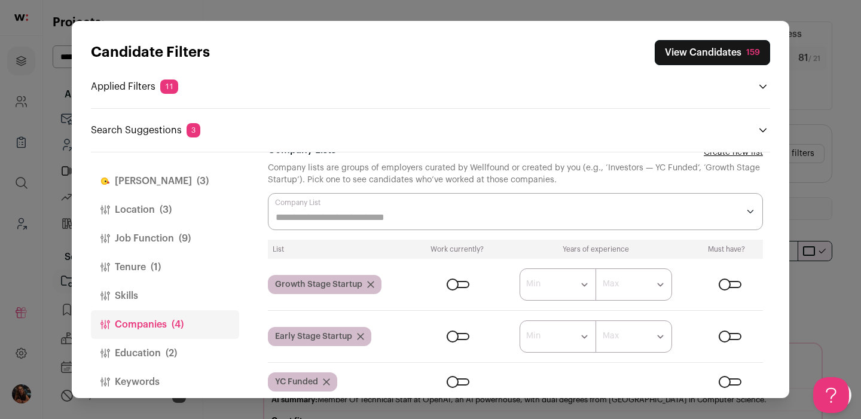
scroll to position [24, 0]
click at [321, 206] on div "Close modal via background" at bounding box center [515, 211] width 495 height 37
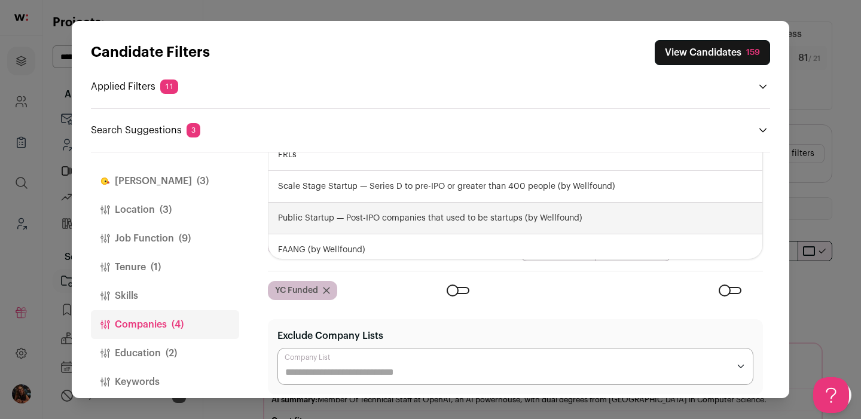
scroll to position [17, 0]
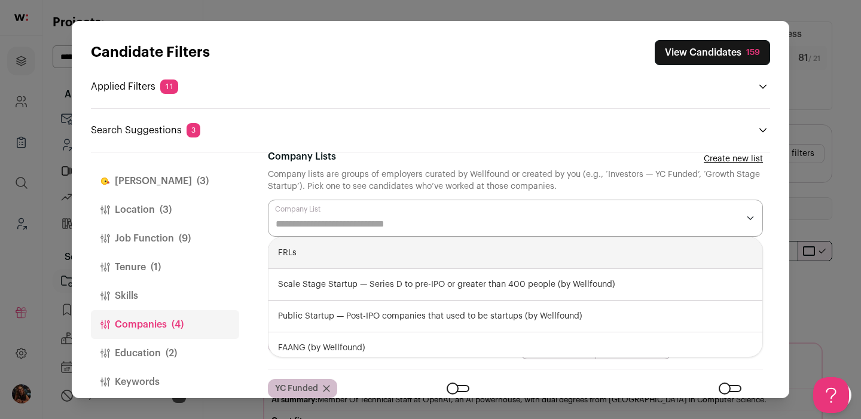
click at [308, 258] on div "FRLs" at bounding box center [515, 253] width 494 height 32
select select "****"
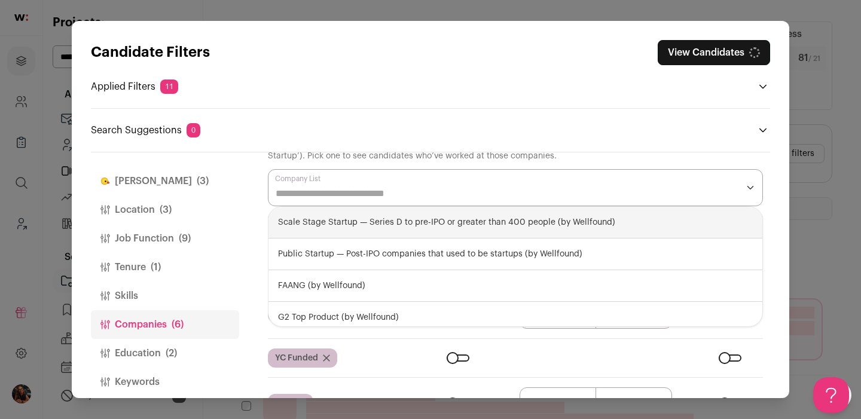
scroll to position [116, 0]
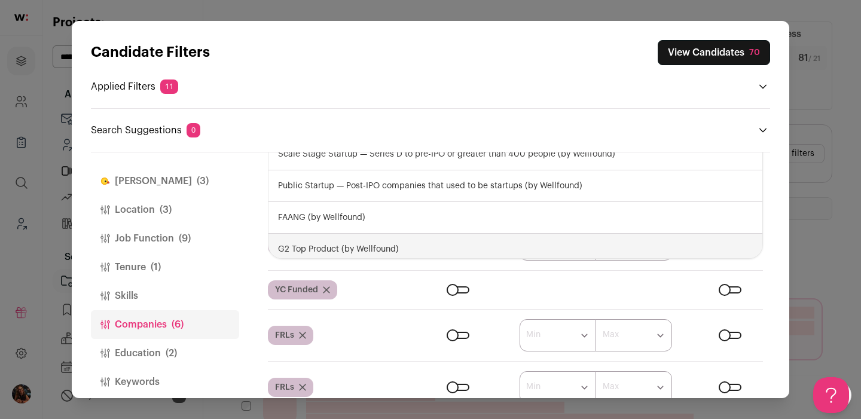
click at [131, 177] on button "Finch (3)" at bounding box center [165, 181] width 148 height 29
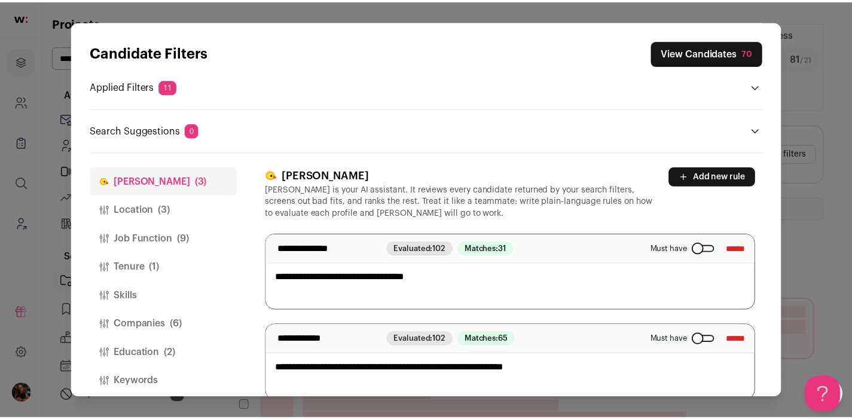
scroll to position [108, 0]
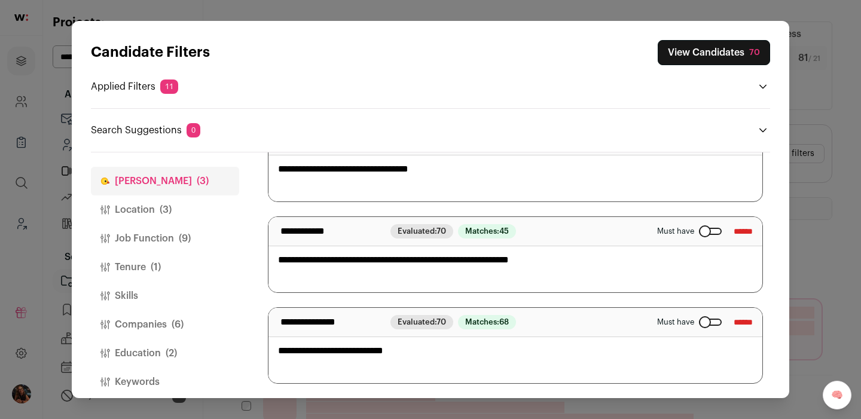
click at [681, 314] on div "Must have ******" at bounding box center [705, 322] width 96 height 19
click at [699, 323] on div "Close modal via background" at bounding box center [710, 322] width 23 height 7
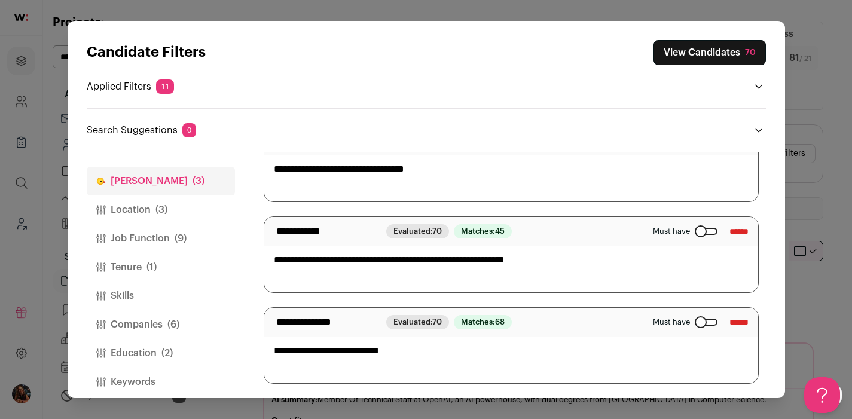
scroll to position [0, 0]
click at [140, 327] on button "Companies (6)" at bounding box center [161, 324] width 148 height 29
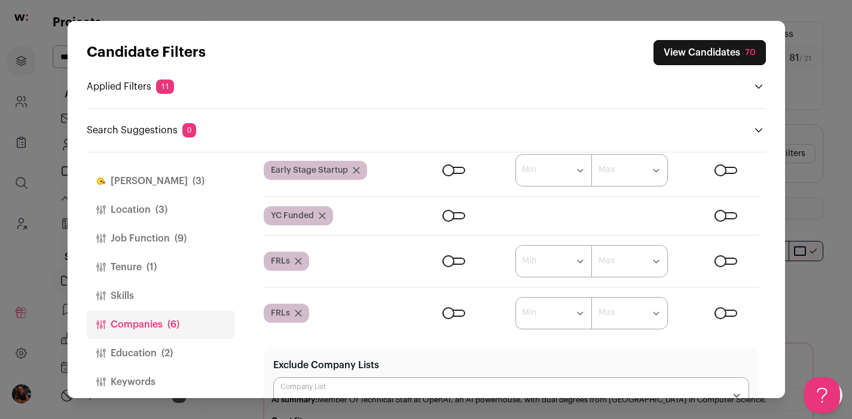
click at [723, 261] on div "Close modal via background" at bounding box center [725, 261] width 23 height 7
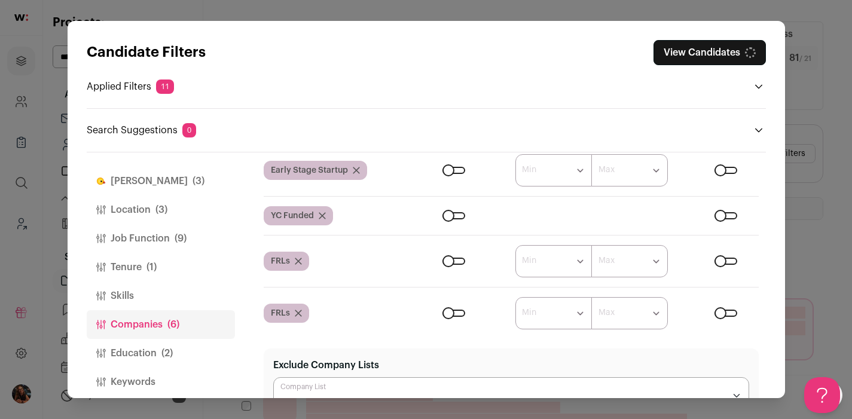
scroll to position [185, 0]
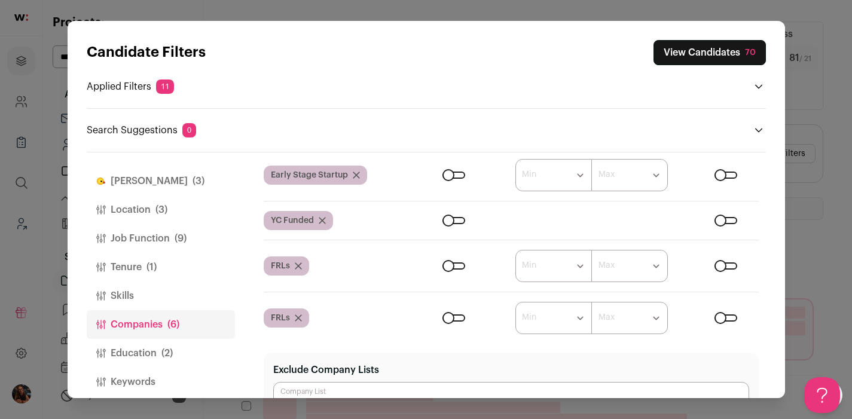
click at [457, 265] on div "Close modal via background" at bounding box center [453, 265] width 23 height 7
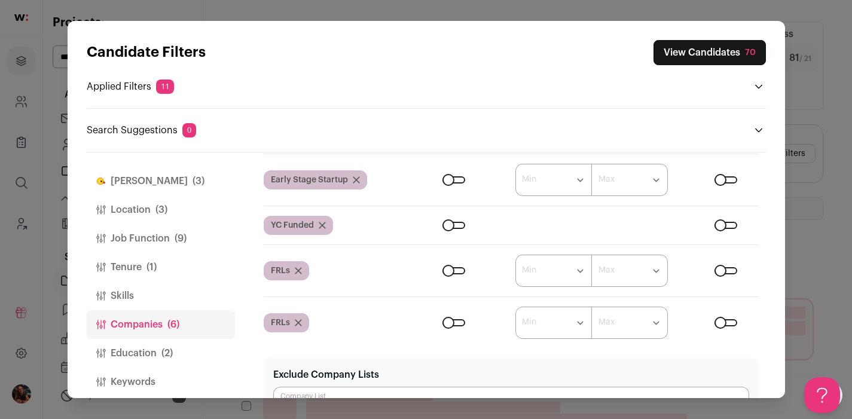
scroll to position [0, 0]
click at [298, 321] on icon "Close modal via background" at bounding box center [298, 322] width 7 height 7
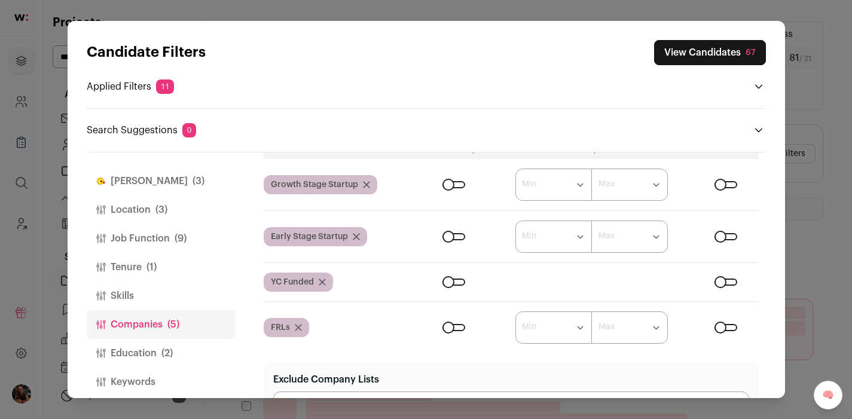
scroll to position [103, 0]
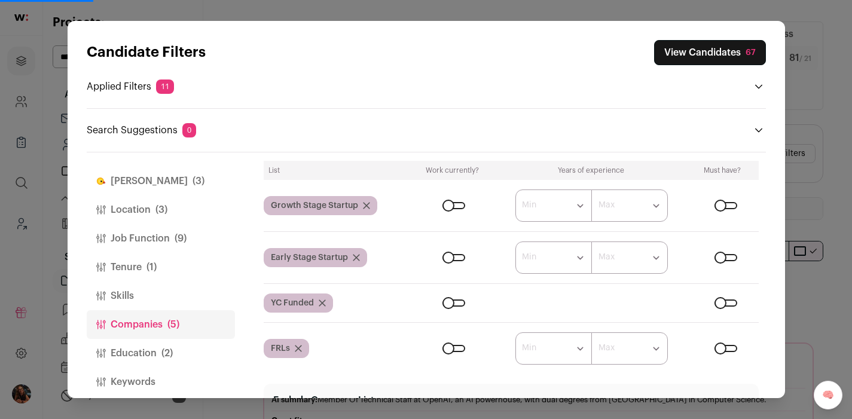
click at [707, 54] on button "View Candidates 67" at bounding box center [710, 52] width 112 height 25
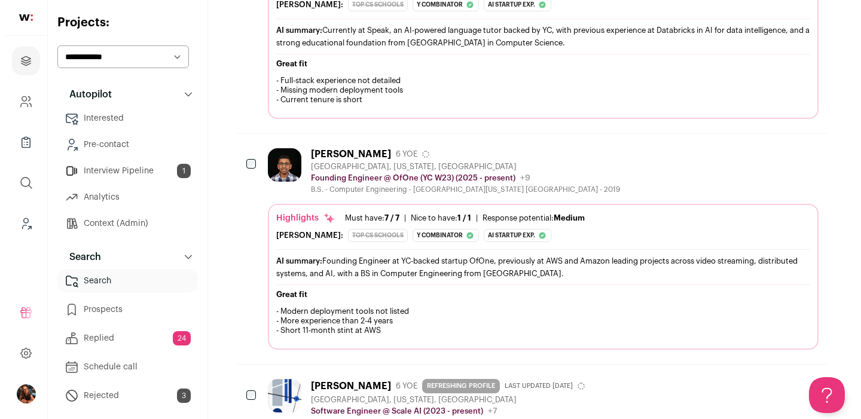
scroll to position [1952, 0]
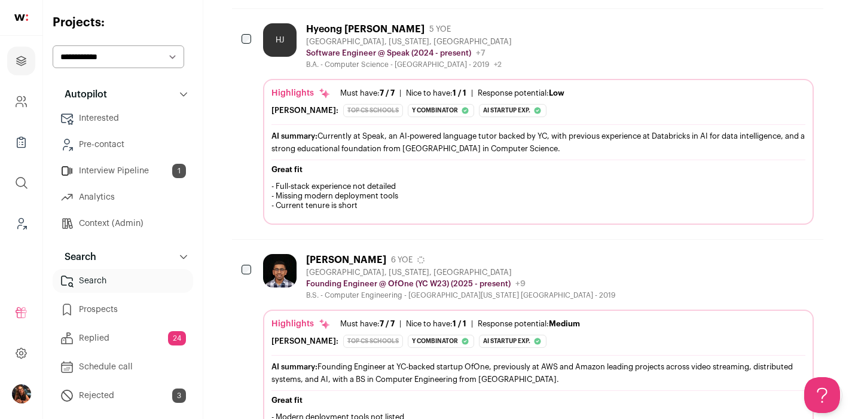
click at [264, 32] on div "HJ" at bounding box center [279, 39] width 33 height 33
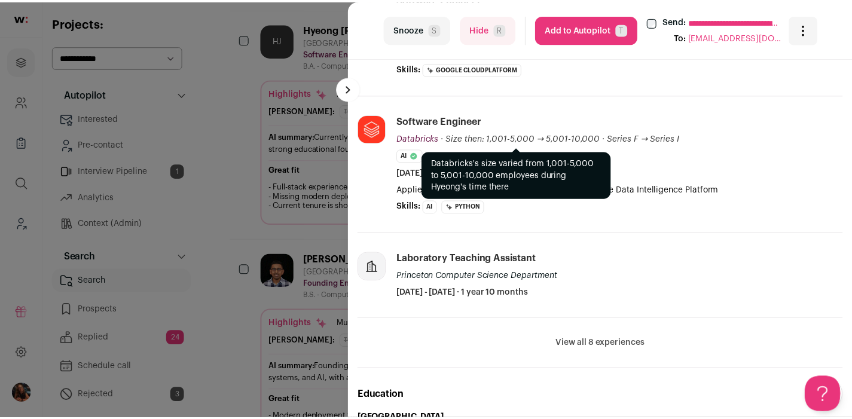
scroll to position [492, 0]
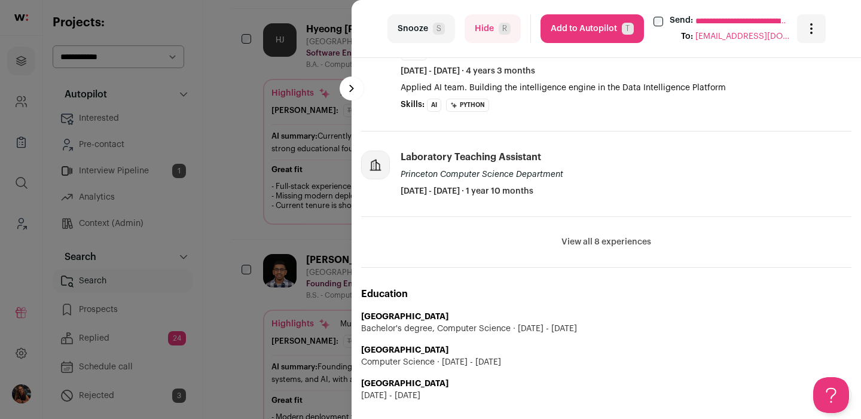
click at [263, 234] on div "**********" at bounding box center [430, 209] width 861 height 419
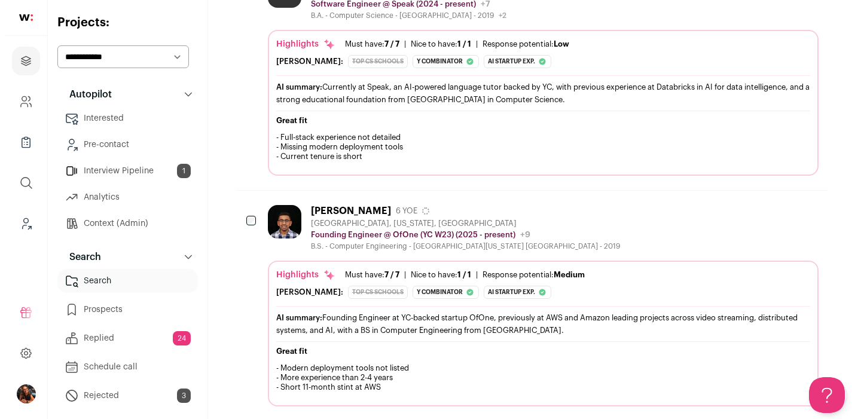
scroll to position [2016, 0]
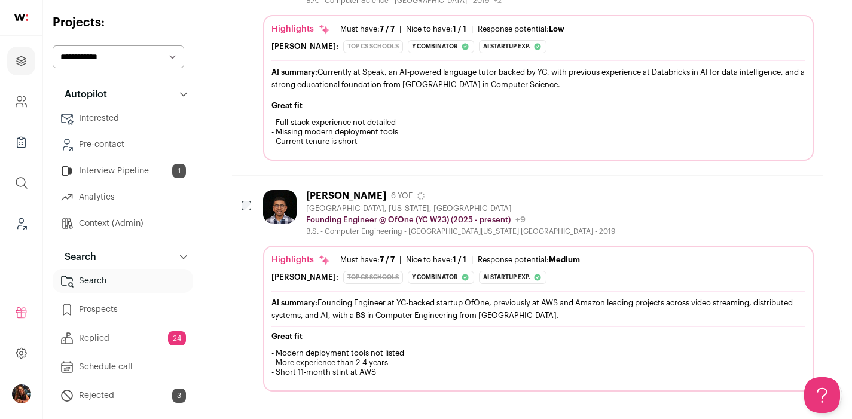
click at [271, 204] on img at bounding box center [279, 206] width 33 height 33
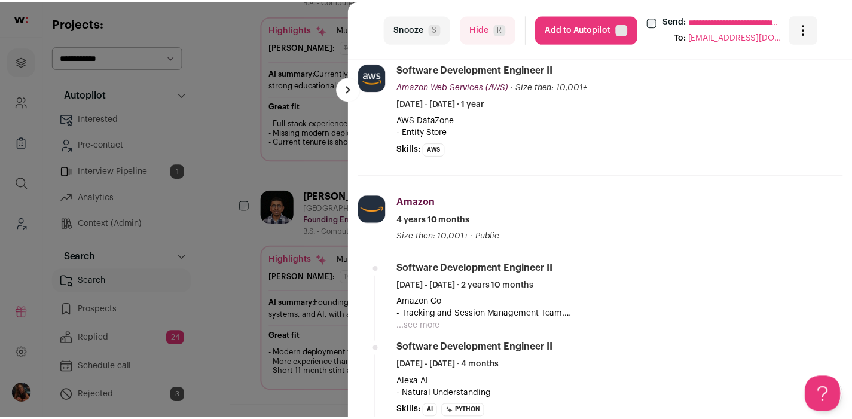
scroll to position [636, 0]
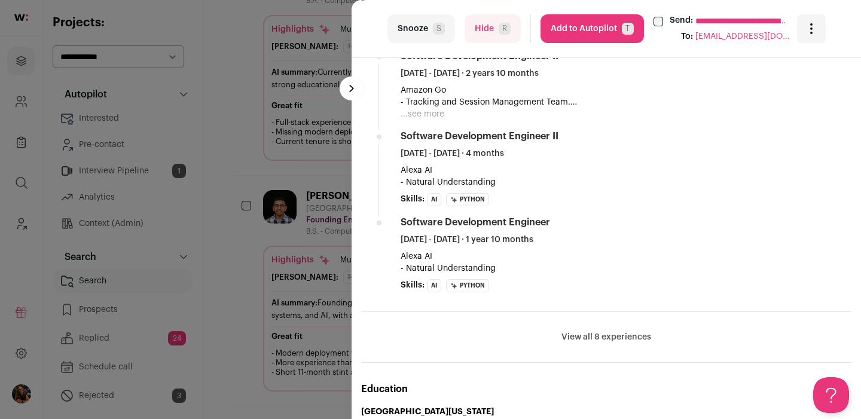
click at [236, 282] on div "**********" at bounding box center [430, 209] width 861 height 419
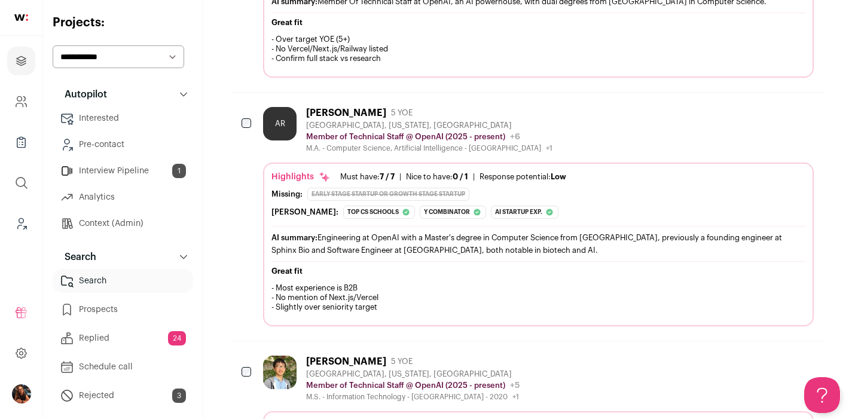
scroll to position [0, 0]
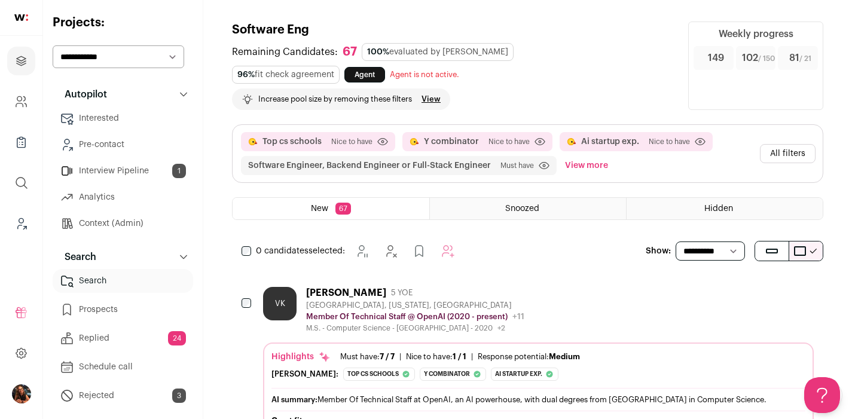
click at [723, 247] on select "**********" at bounding box center [709, 250] width 69 height 19
select select "**"
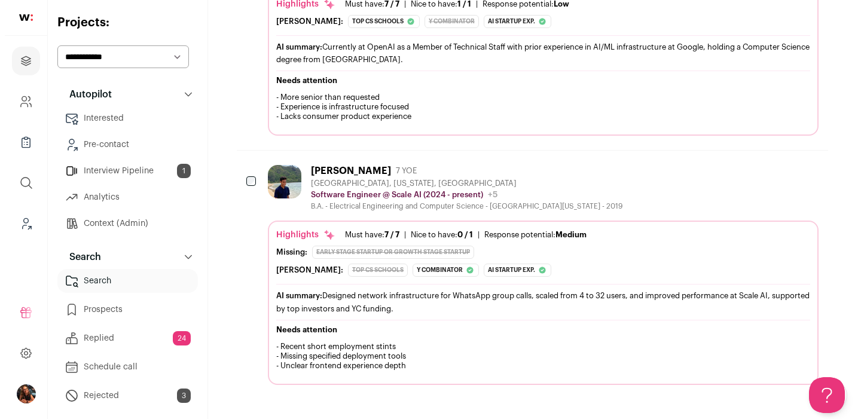
scroll to position [4592, 0]
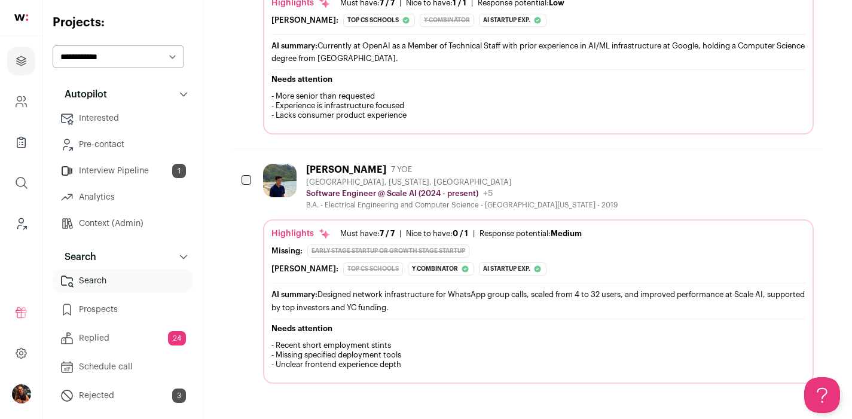
click at [329, 164] on div "Vinay Parakala" at bounding box center [346, 170] width 80 height 12
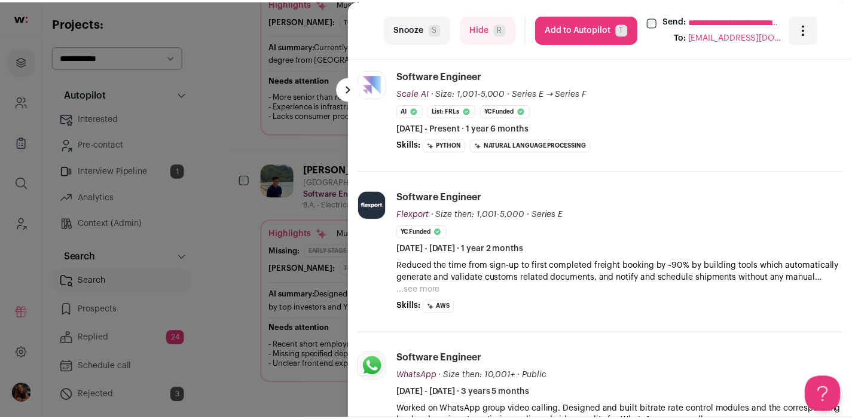
scroll to position [380, 0]
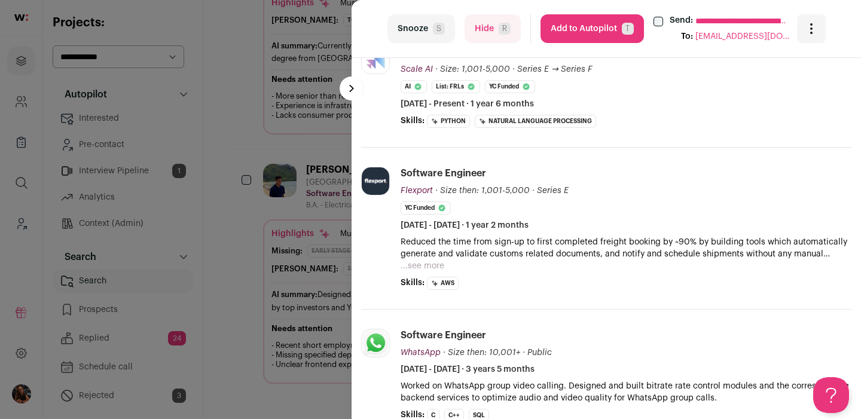
click at [250, 229] on div "**********" at bounding box center [430, 209] width 861 height 419
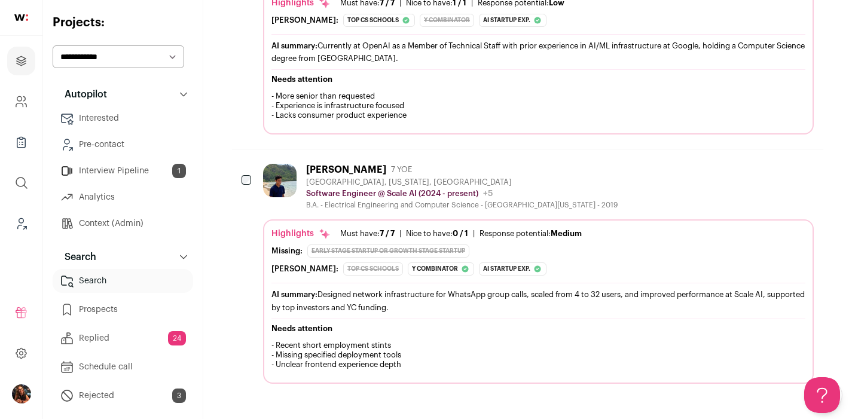
scroll to position [4180, 0]
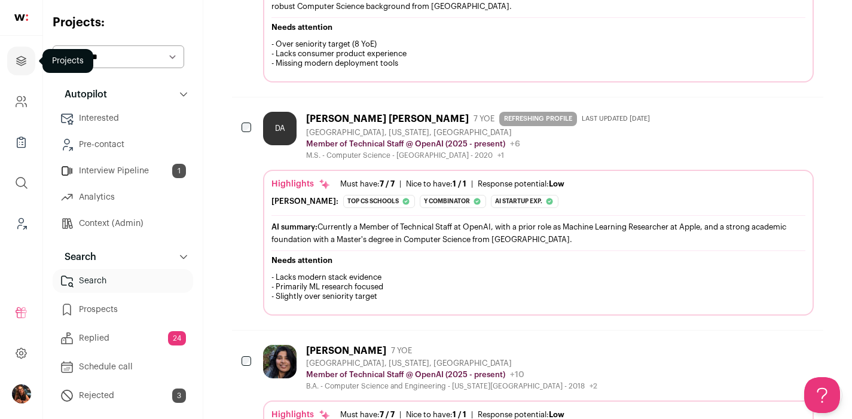
click at [25, 67] on icon "Projects" at bounding box center [21, 61] width 14 height 14
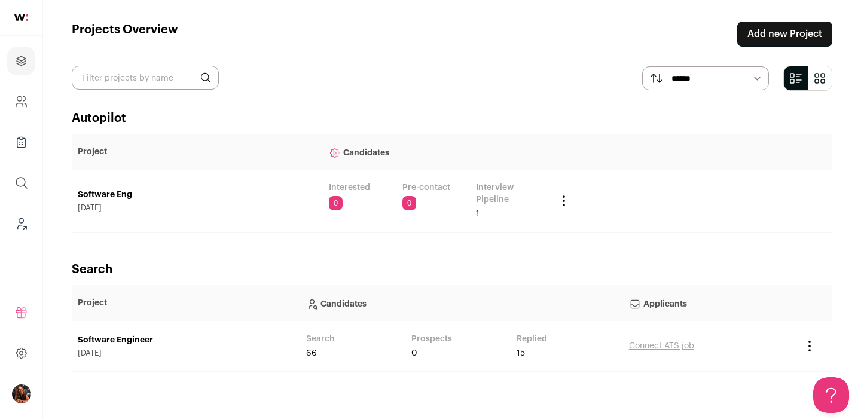
click at [316, 336] on link "Search" at bounding box center [320, 339] width 29 height 12
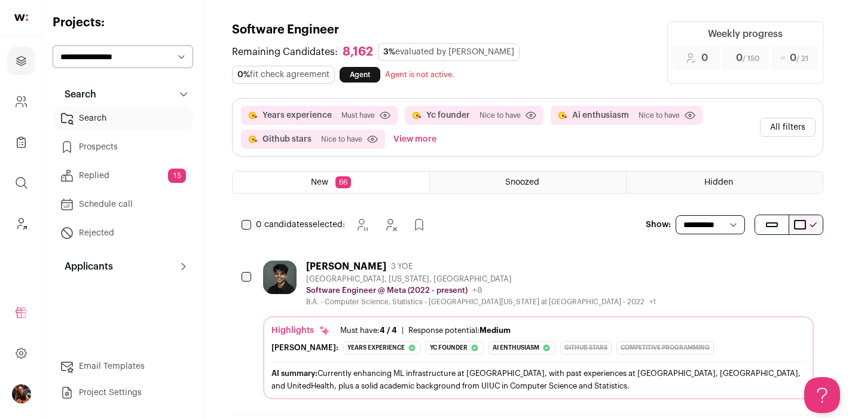
click at [792, 130] on button "All filters" at bounding box center [788, 127] width 56 height 19
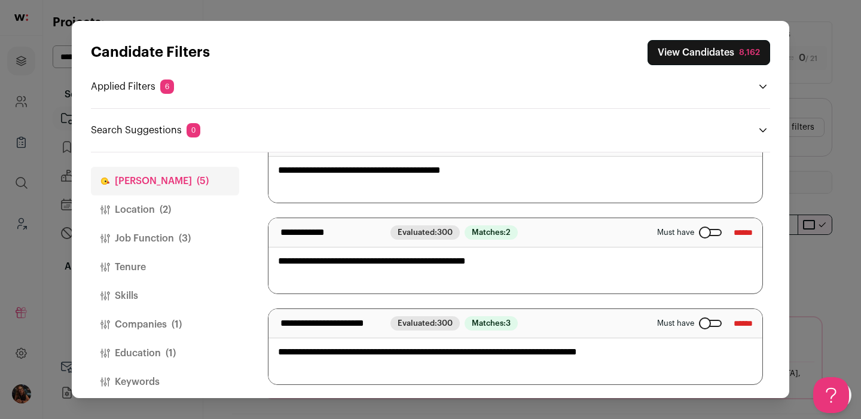
scroll to position [290, 0]
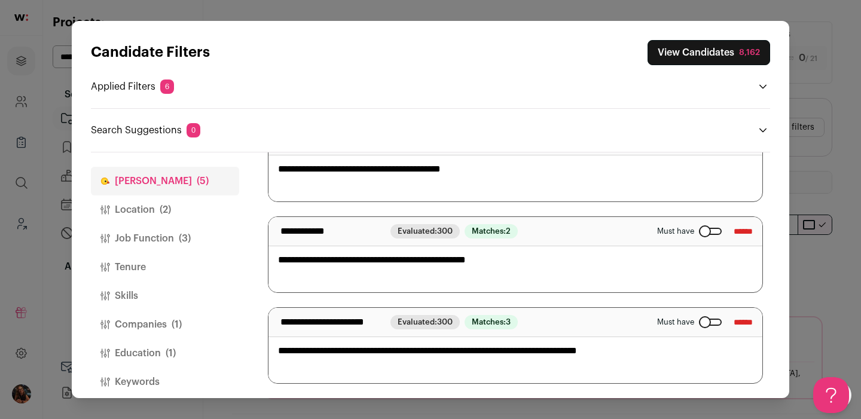
click at [154, 229] on button "Job Function (3)" at bounding box center [165, 238] width 148 height 29
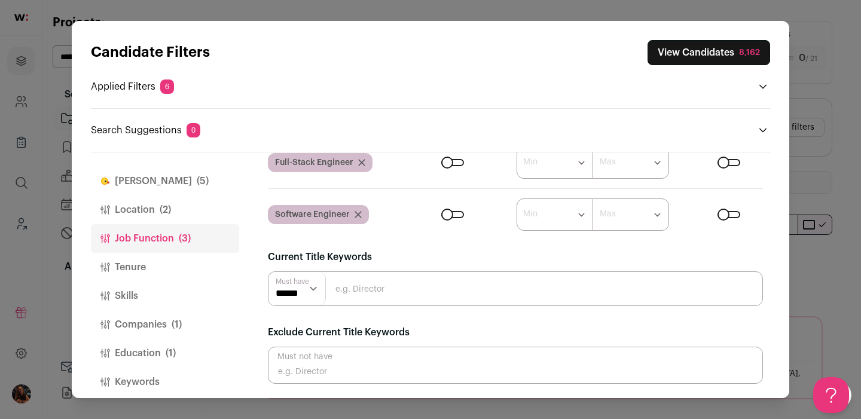
scroll to position [161, 0]
click at [125, 324] on button "Companies (1)" at bounding box center [165, 324] width 148 height 29
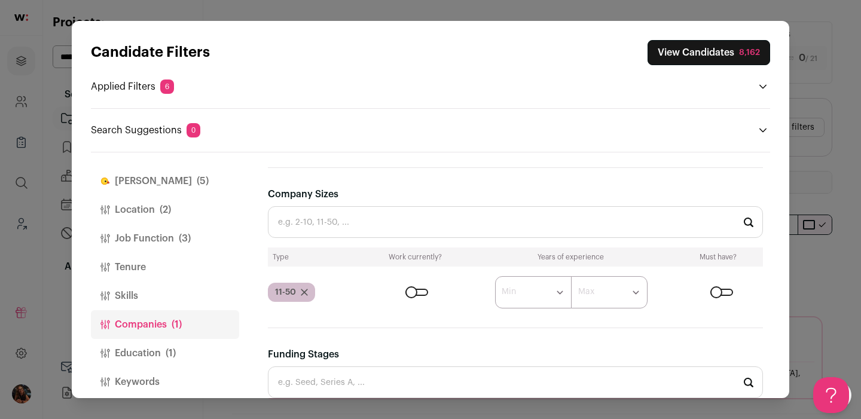
scroll to position [488, 0]
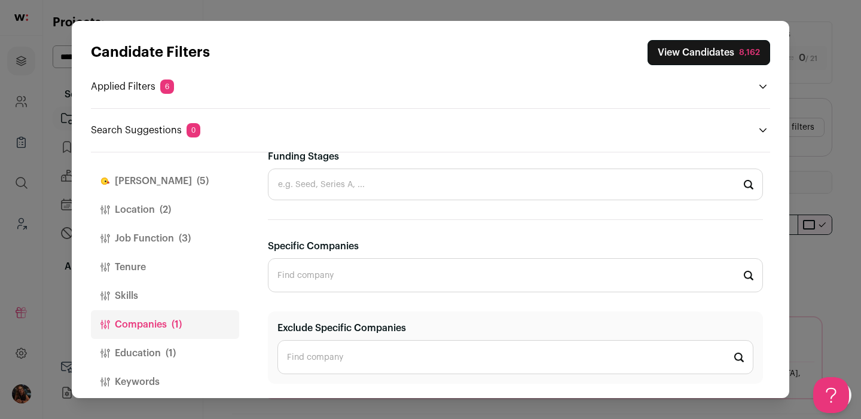
click at [157, 356] on button "Education (1)" at bounding box center [165, 353] width 148 height 29
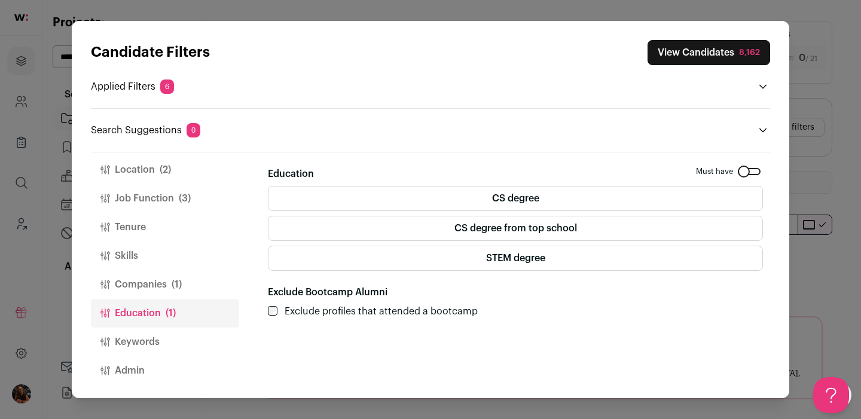
scroll to position [41, 0]
click at [149, 341] on button "Keywords" at bounding box center [165, 340] width 148 height 29
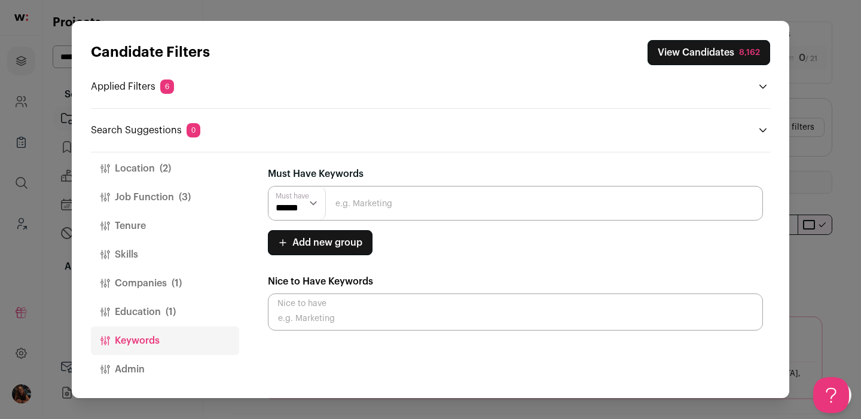
click at [148, 363] on button "Admin" at bounding box center [165, 369] width 148 height 29
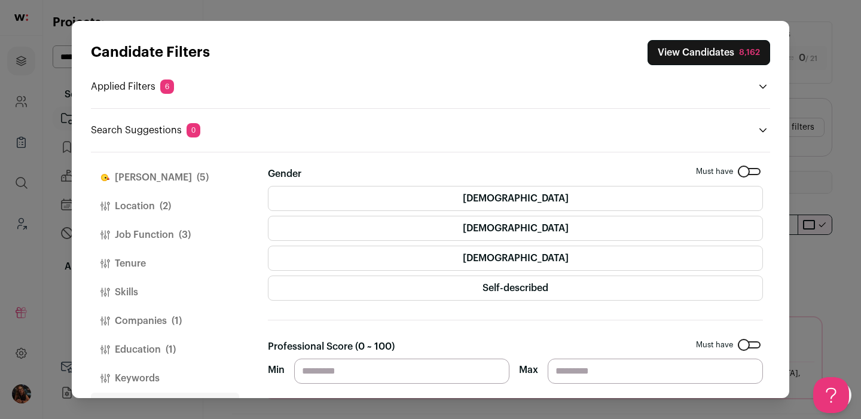
scroll to position [0, 0]
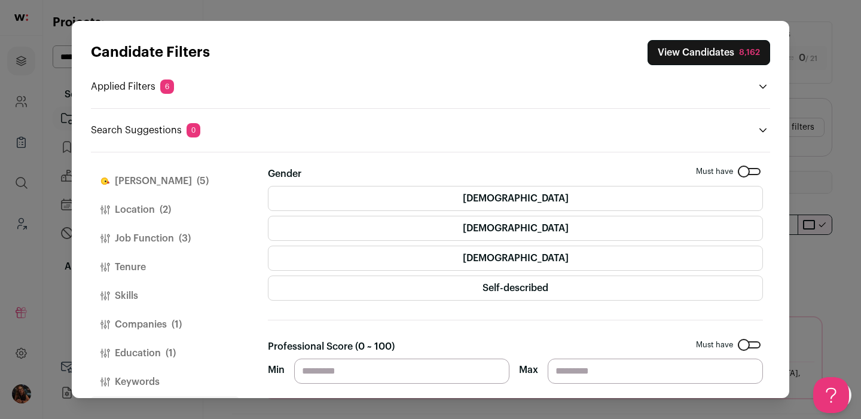
click at [166, 237] on button "Job Function (3)" at bounding box center [165, 238] width 148 height 29
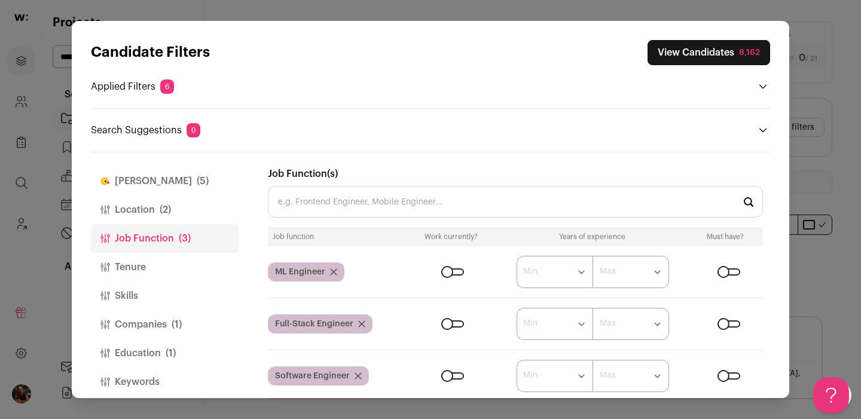
click at [135, 209] on button "Location (2)" at bounding box center [165, 209] width 148 height 29
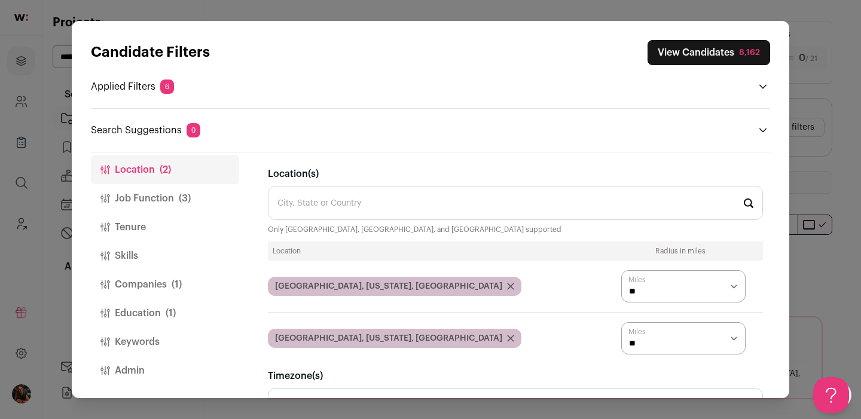
scroll to position [41, 0]
click at [128, 369] on button "Admin" at bounding box center [165, 369] width 148 height 29
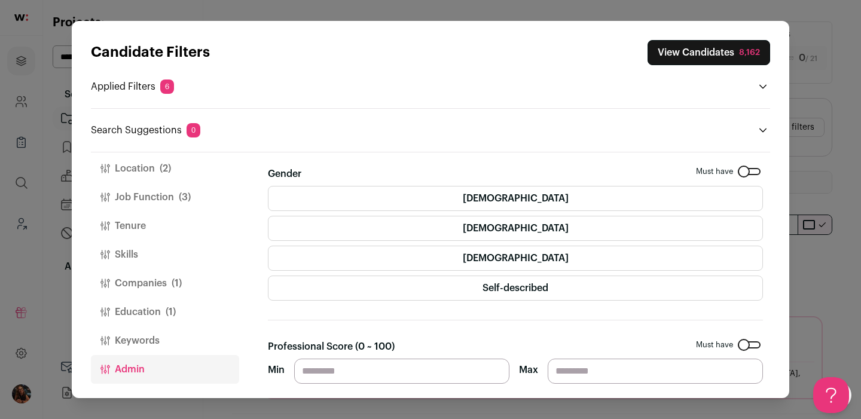
click at [146, 331] on button "Keywords" at bounding box center [165, 340] width 148 height 29
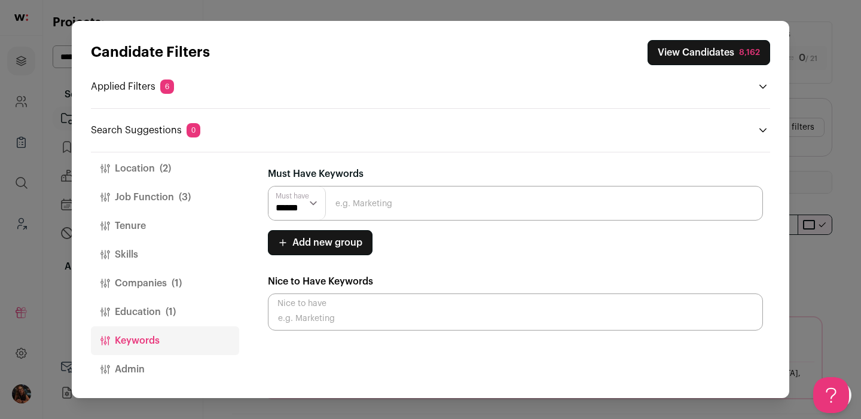
click at [154, 299] on button "Education (1)" at bounding box center [165, 312] width 148 height 29
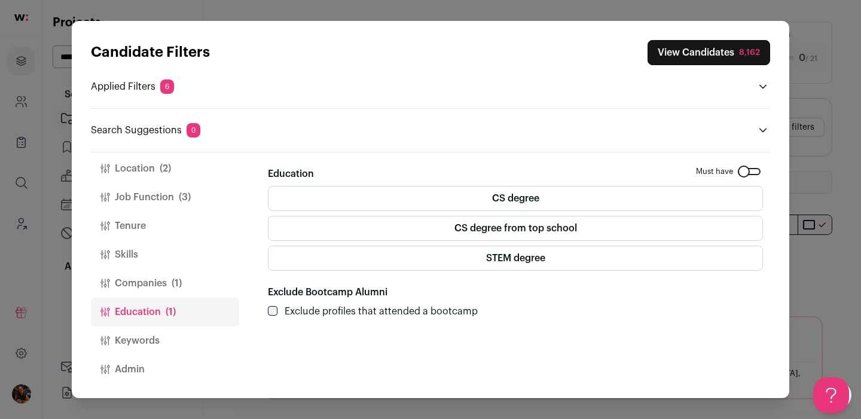
click at [157, 284] on button "Companies (1)" at bounding box center [165, 283] width 148 height 29
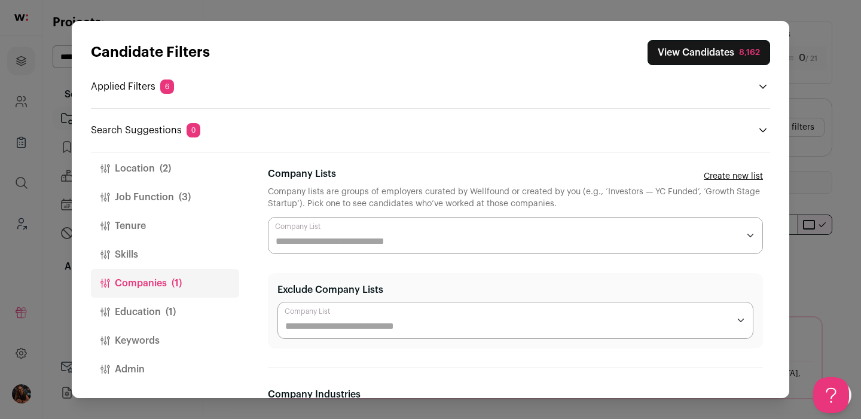
scroll to position [246, 0]
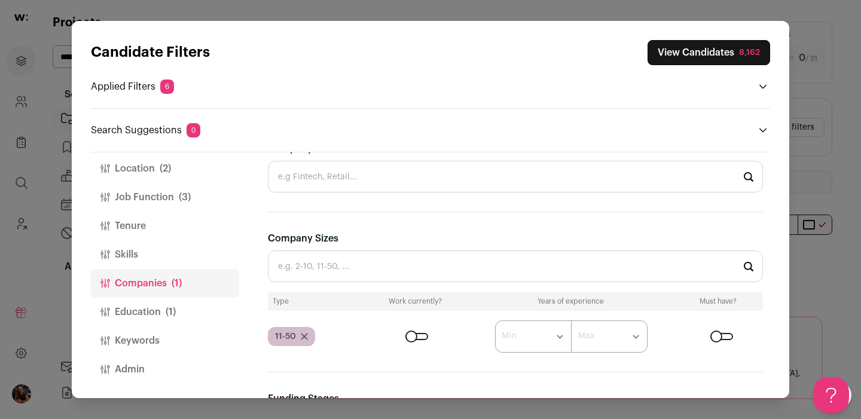
click at [135, 249] on button "Skills" at bounding box center [165, 254] width 148 height 29
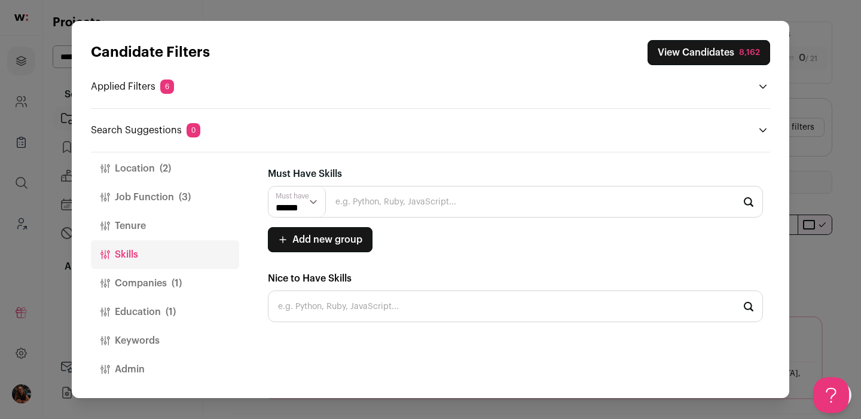
click at [158, 192] on button "Job Function (3)" at bounding box center [165, 197] width 148 height 29
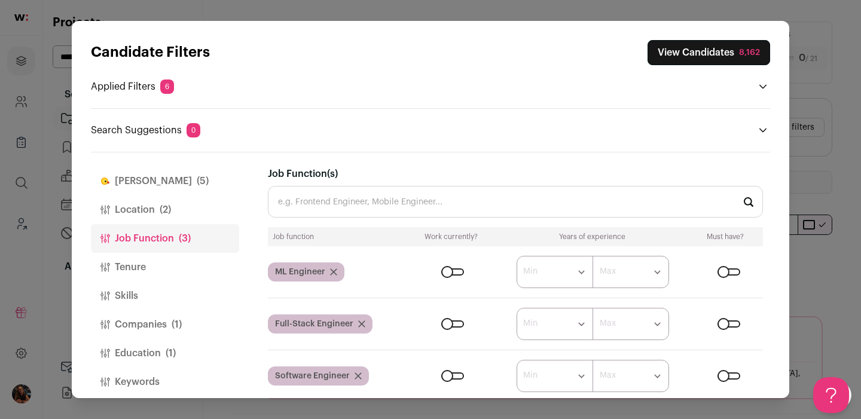
click at [142, 380] on button "Keywords" at bounding box center [165, 382] width 148 height 29
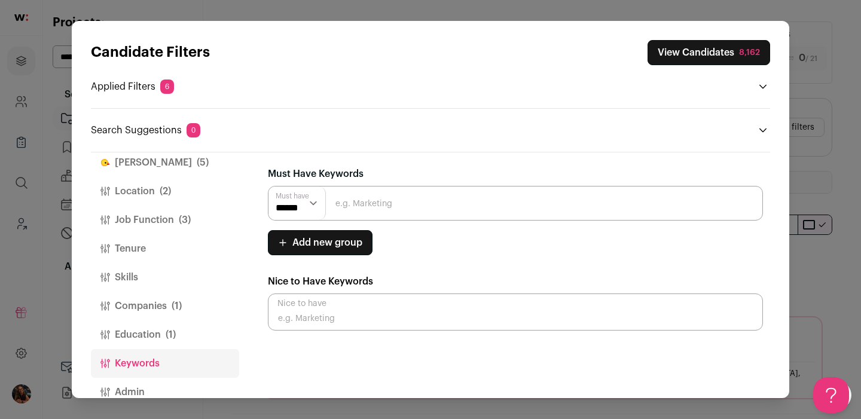
scroll to position [41, 0]
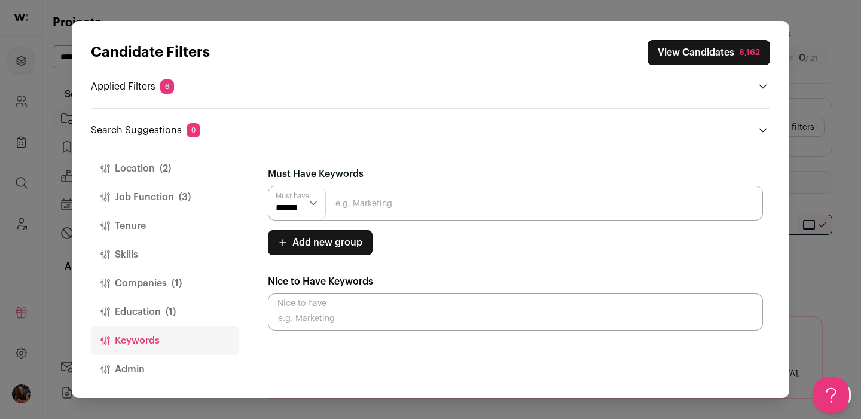
click at [149, 362] on button "Admin" at bounding box center [165, 369] width 148 height 29
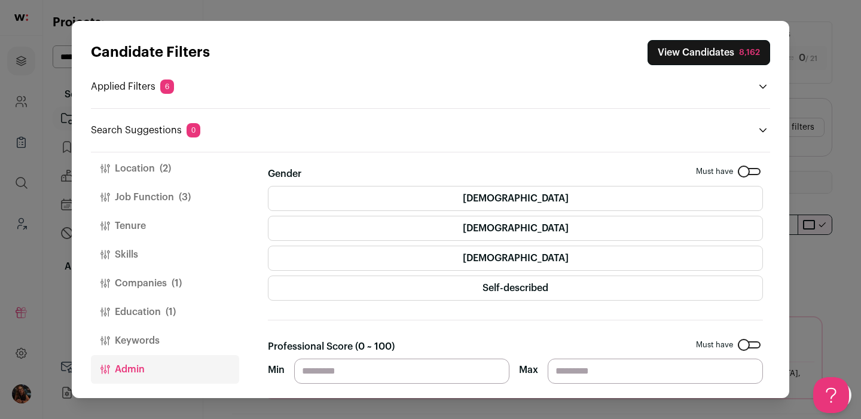
click at [154, 308] on button "Education (1)" at bounding box center [165, 312] width 148 height 29
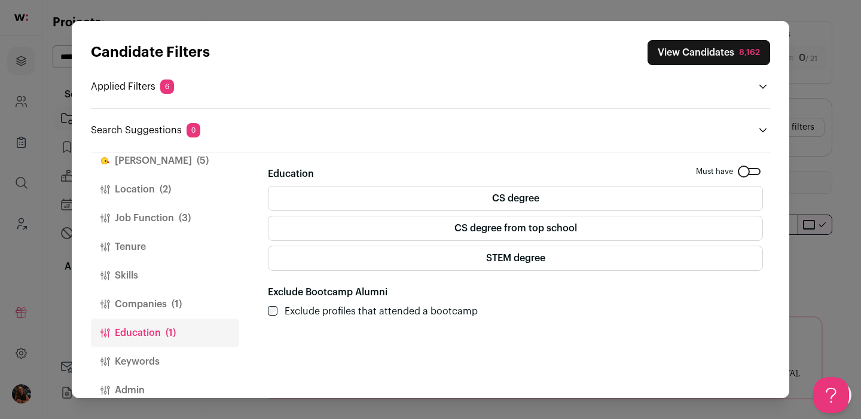
scroll to position [0, 0]
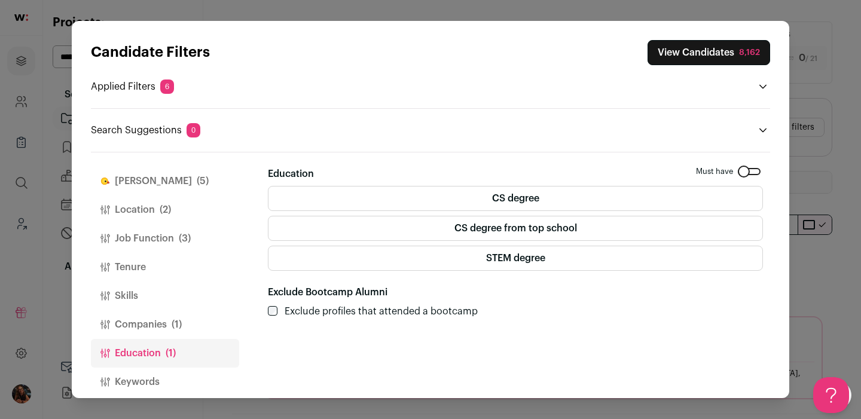
click at [820, 93] on div "Candidate Filters View Candidates 8,162 Applied Filters 6 Years experience, Yc …" at bounding box center [430, 209] width 861 height 419
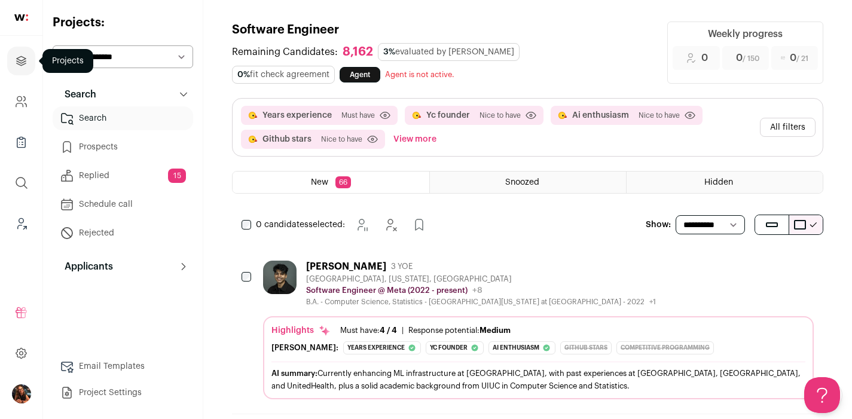
click at [23, 54] on icon "Projects" at bounding box center [21, 61] width 14 height 14
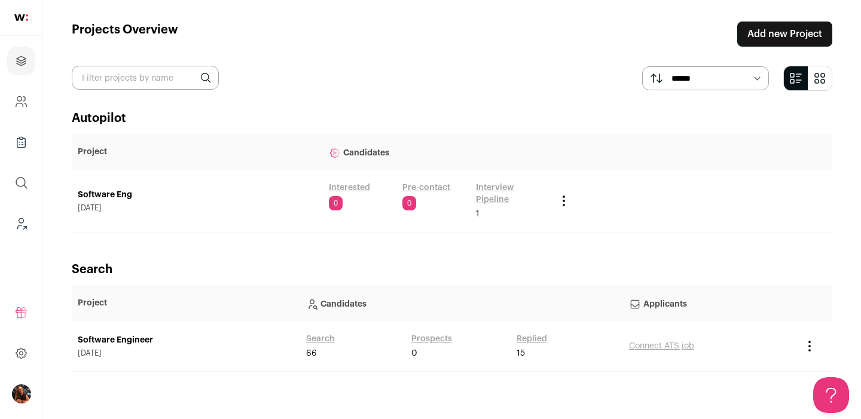
click at [354, 185] on link "Interested" at bounding box center [349, 188] width 41 height 12
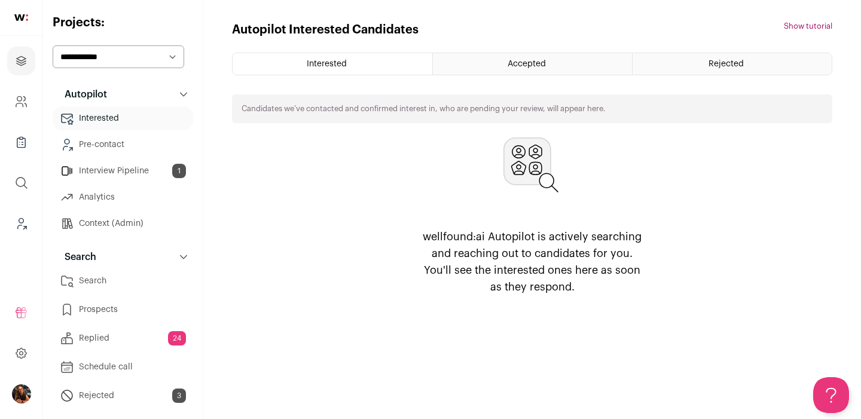
click at [726, 66] on span "Rejected" at bounding box center [725, 64] width 35 height 8
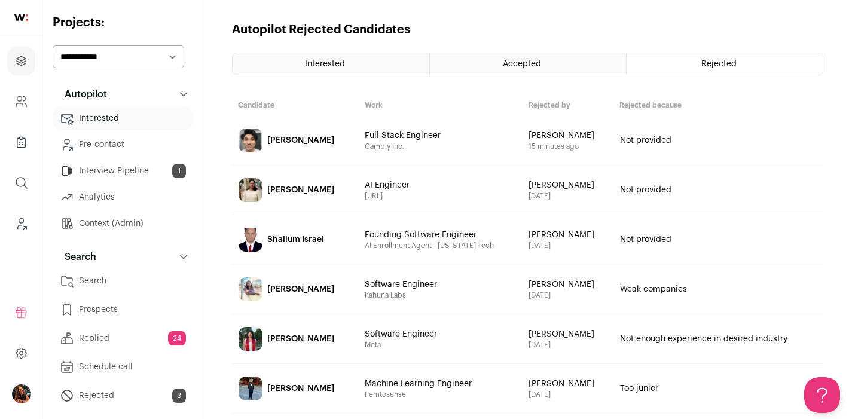
click at [301, 143] on div "[PERSON_NAME]" at bounding box center [300, 140] width 67 height 12
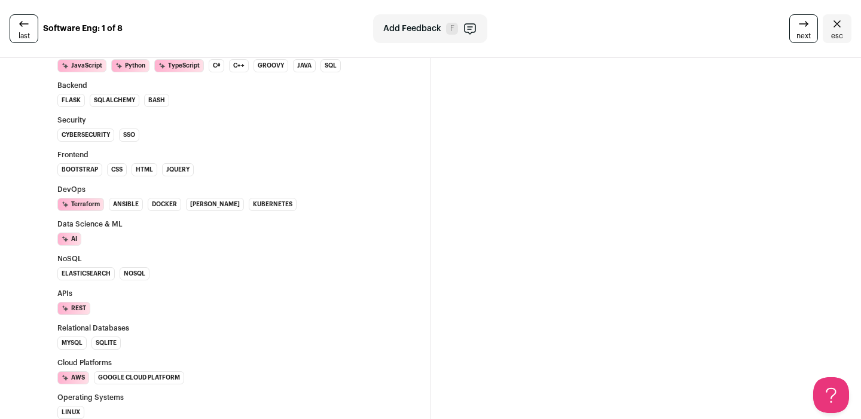
scroll to position [819, 0]
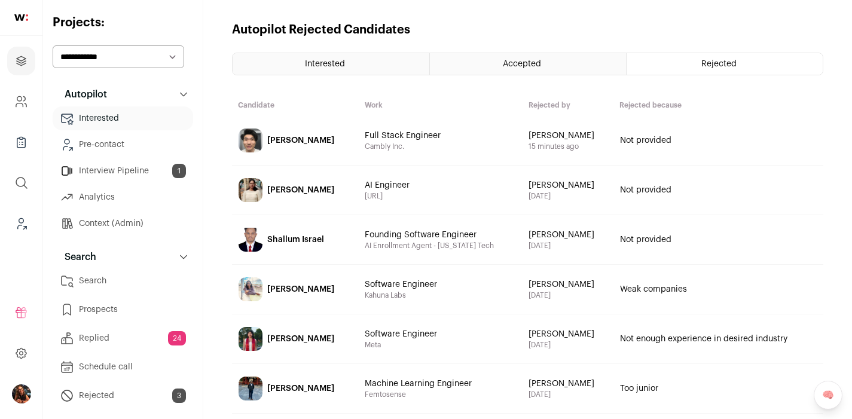
click at [295, 189] on div "Monica Meduri" at bounding box center [300, 190] width 67 height 12
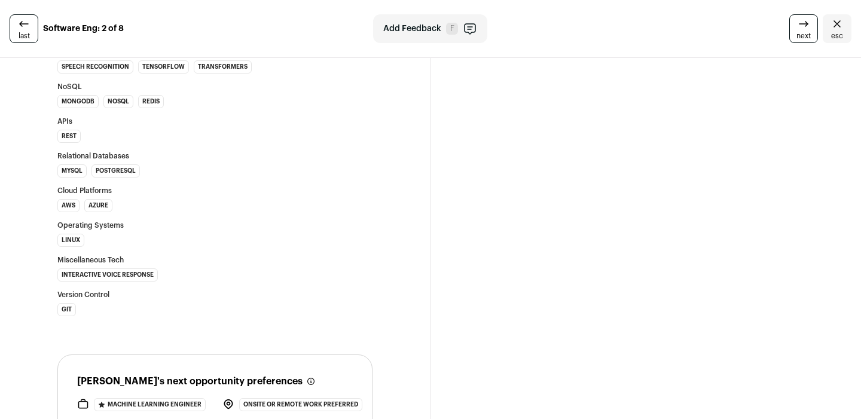
scroll to position [397, 0]
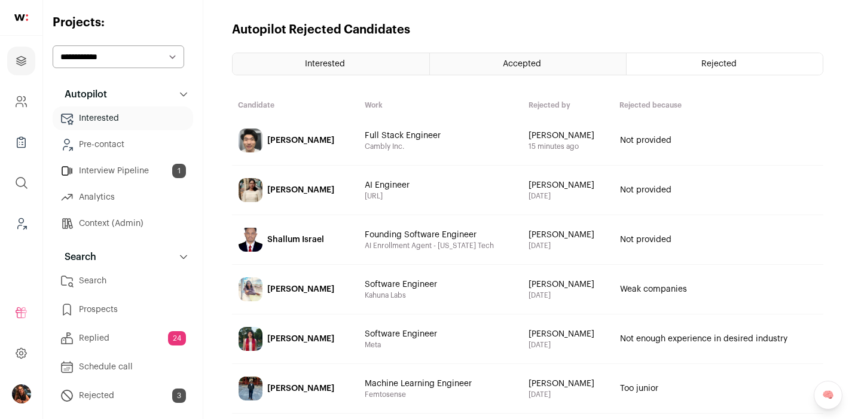
click at [288, 235] on div "Shallum Israel" at bounding box center [295, 240] width 57 height 12
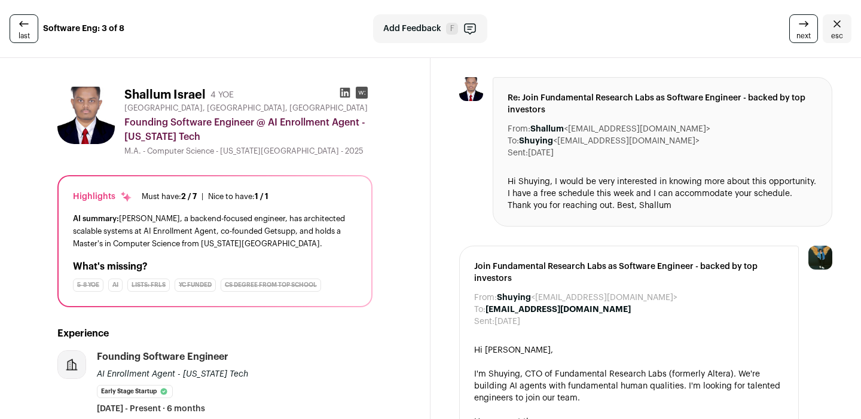
click at [340, 91] on icon at bounding box center [345, 93] width 10 height 10
click at [830, 25] on icon "Close" at bounding box center [837, 24] width 14 height 14
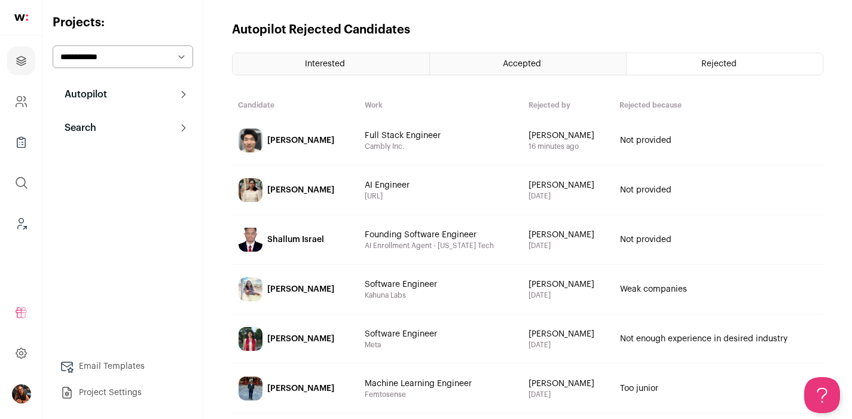
click at [299, 290] on div "[PERSON_NAME]" at bounding box center [300, 289] width 67 height 12
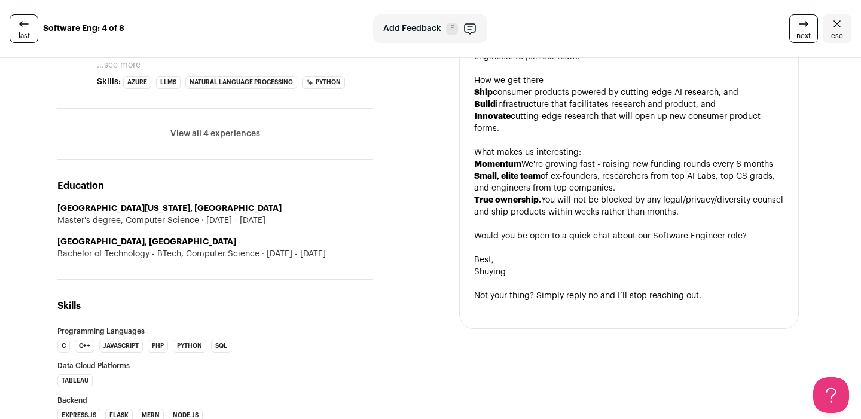
scroll to position [723, 0]
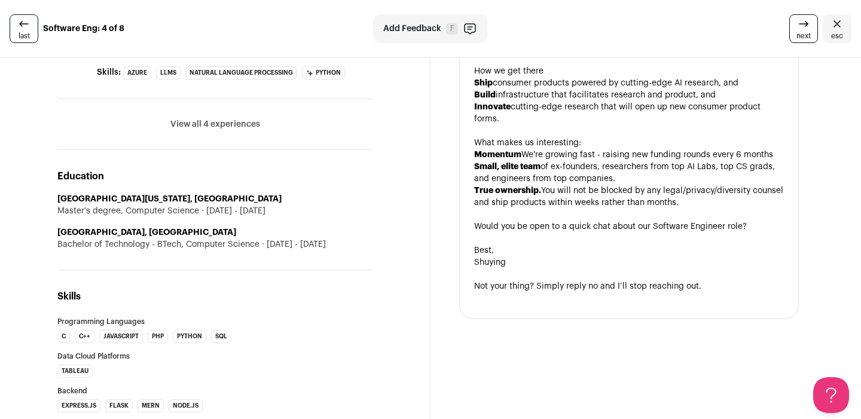
click at [830, 25] on icon "Close" at bounding box center [837, 24] width 14 height 14
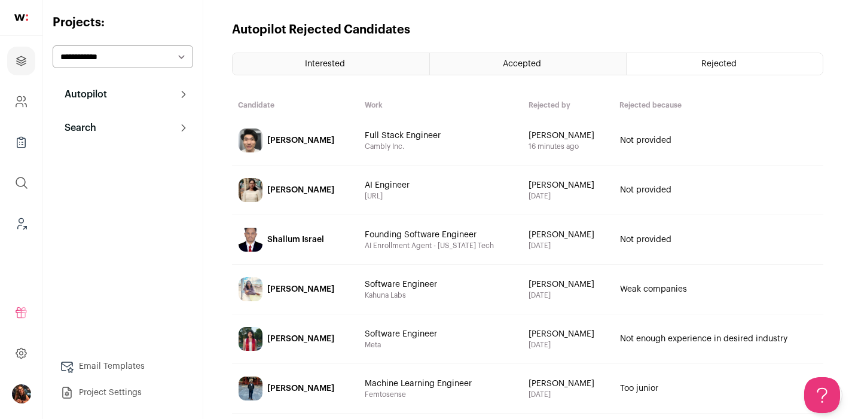
click at [280, 341] on div "[PERSON_NAME]" at bounding box center [300, 339] width 67 height 12
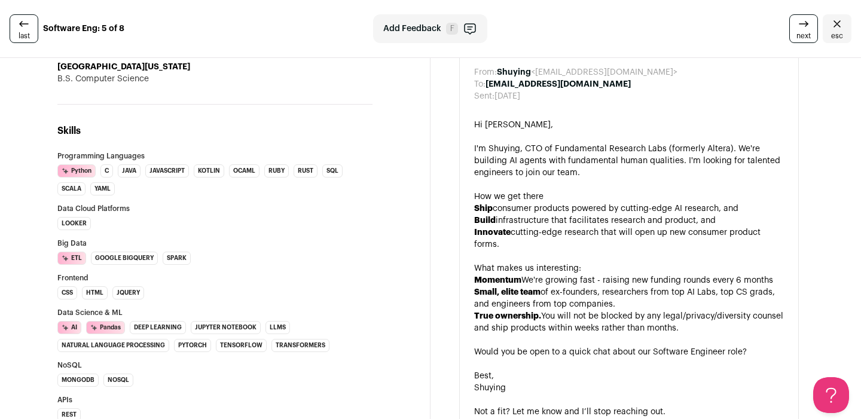
scroll to position [798, 0]
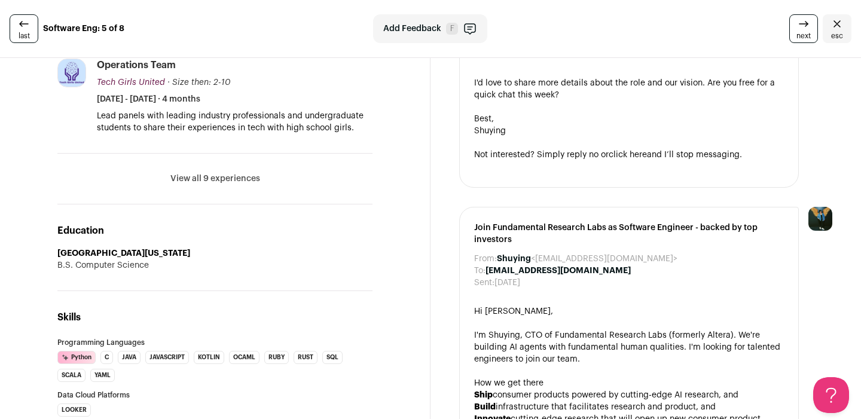
click at [834, 21] on icon "Close" at bounding box center [837, 24] width 14 height 14
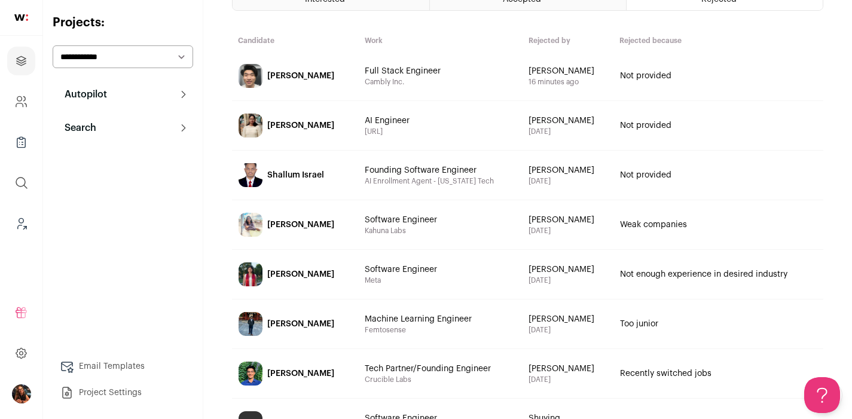
scroll to position [75, 0]
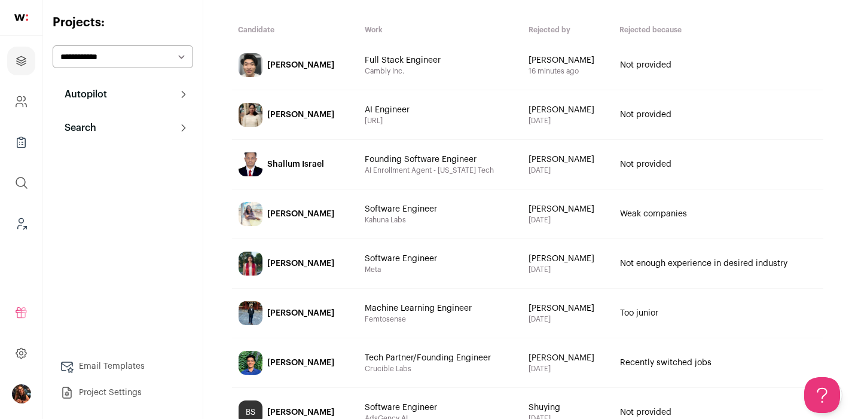
click at [298, 265] on div "[PERSON_NAME]" at bounding box center [300, 264] width 67 height 12
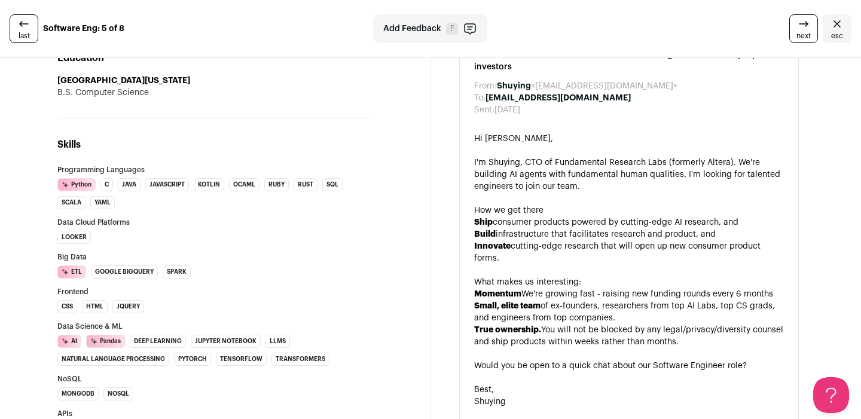
scroll to position [778, 0]
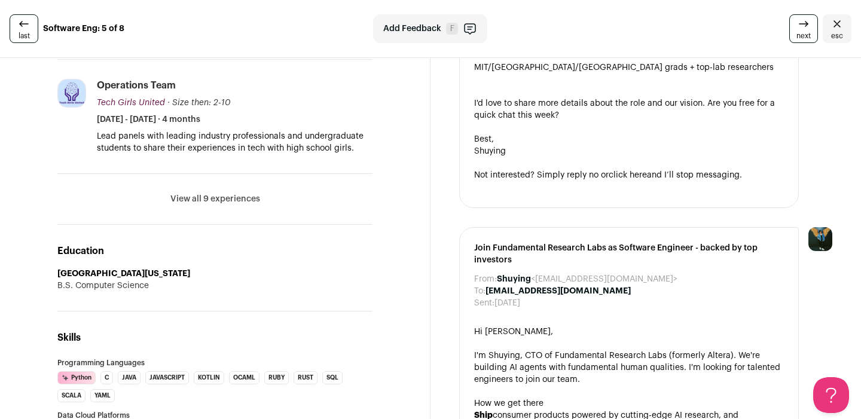
click at [830, 29] on icon "Close" at bounding box center [837, 24] width 14 height 14
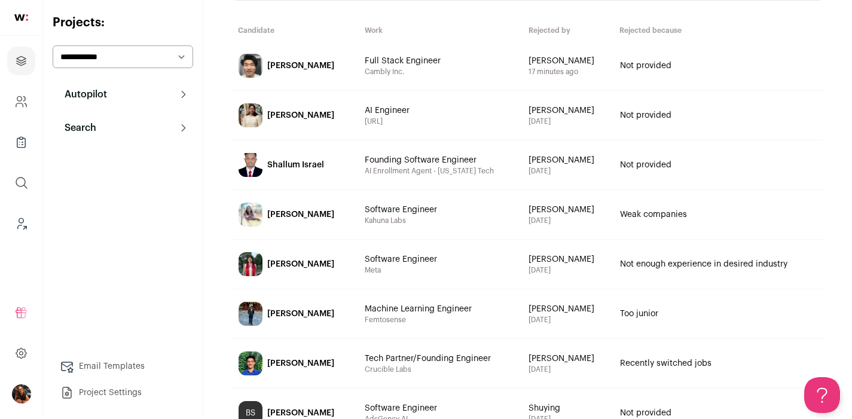
scroll to position [107, 0]
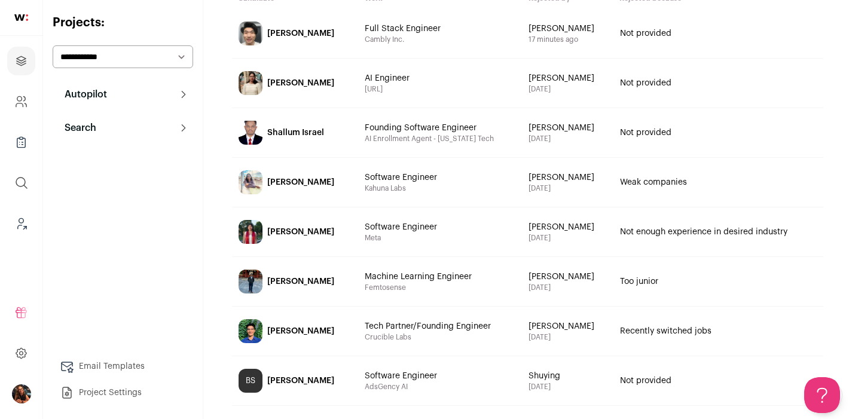
click at [295, 285] on div "[PERSON_NAME]" at bounding box center [300, 282] width 67 height 12
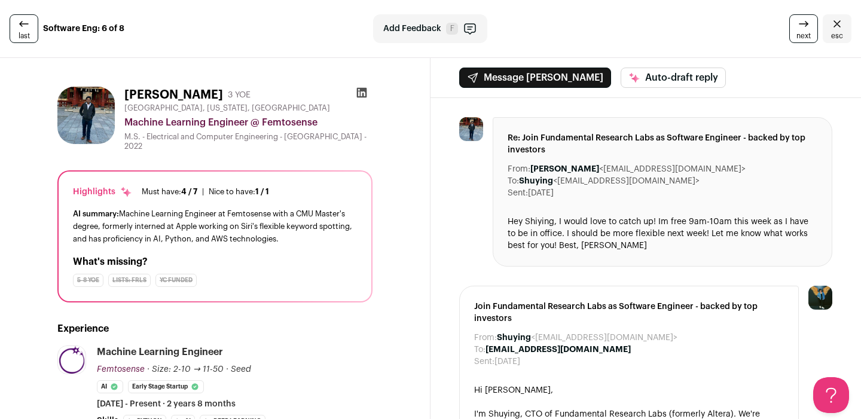
click at [833, 25] on icon "Close" at bounding box center [836, 23] width 7 height 7
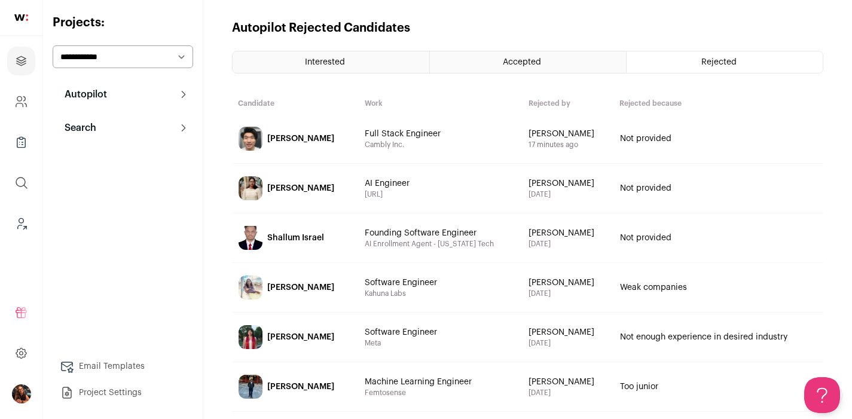
scroll to position [2, 0]
drag, startPoint x: 547, startPoint y: 378, endPoint x: 607, endPoint y: 378, distance: 60.4
click at [607, 378] on span "[PERSON_NAME]" at bounding box center [567, 381] width 78 height 12
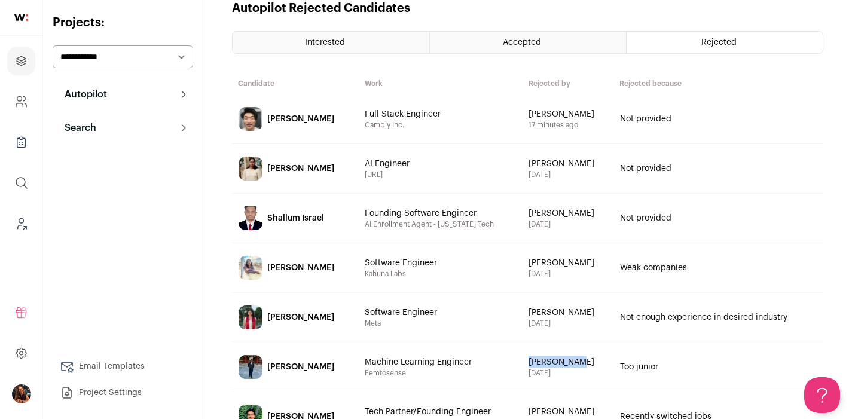
scroll to position [92, 0]
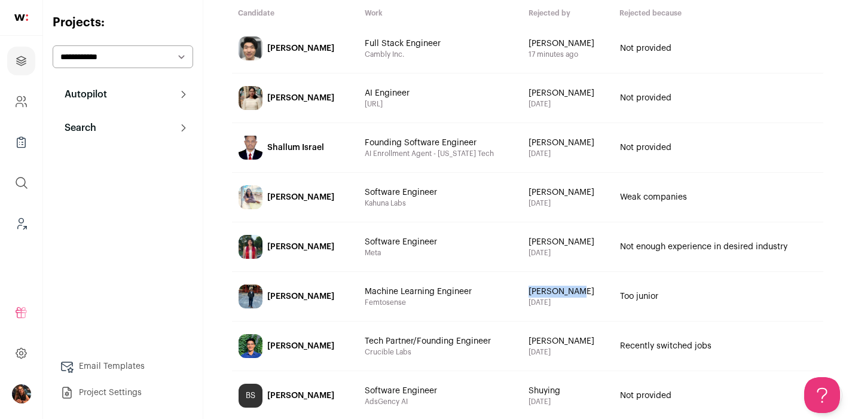
click at [301, 296] on div "[PERSON_NAME]" at bounding box center [300, 296] width 67 height 12
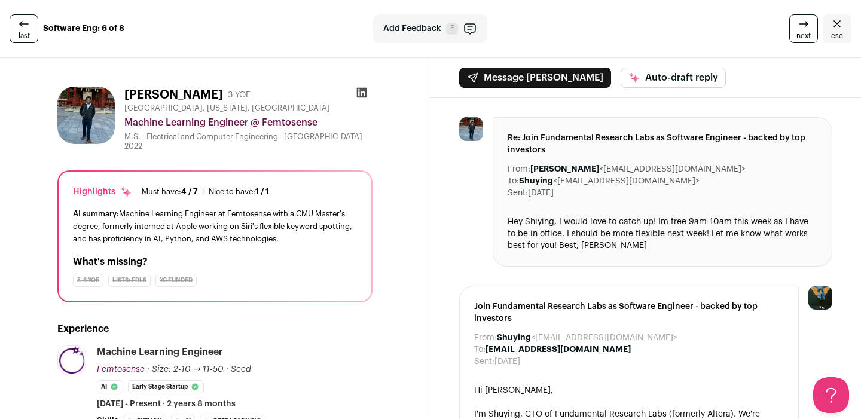
click at [833, 23] on icon "Close" at bounding box center [837, 24] width 14 height 14
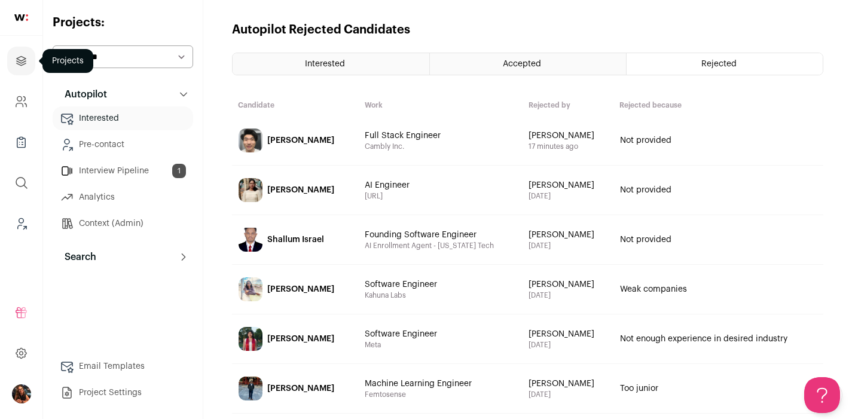
click at [18, 66] on icon "Projects" at bounding box center [21, 61] width 14 height 14
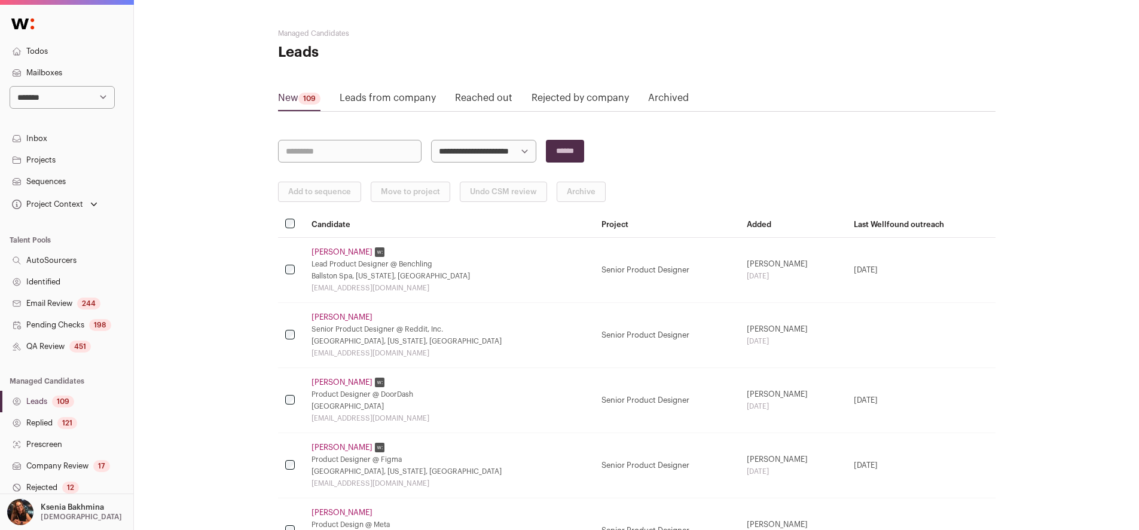
scroll to position [145, 0]
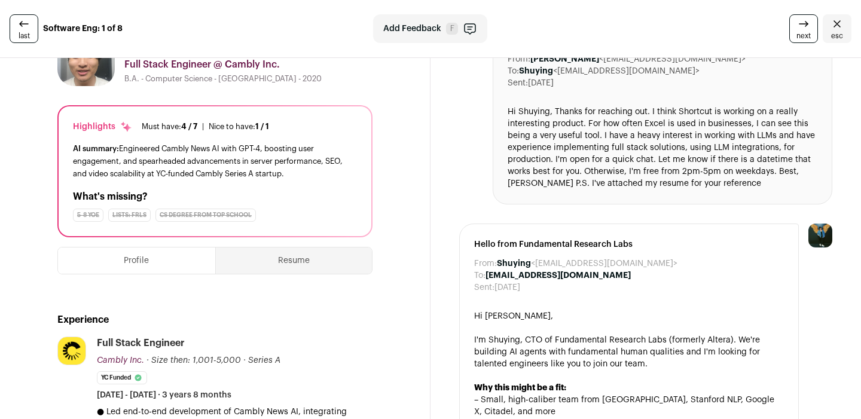
scroll to position [102, 0]
